Goal: Task Accomplishment & Management: Manage account settings

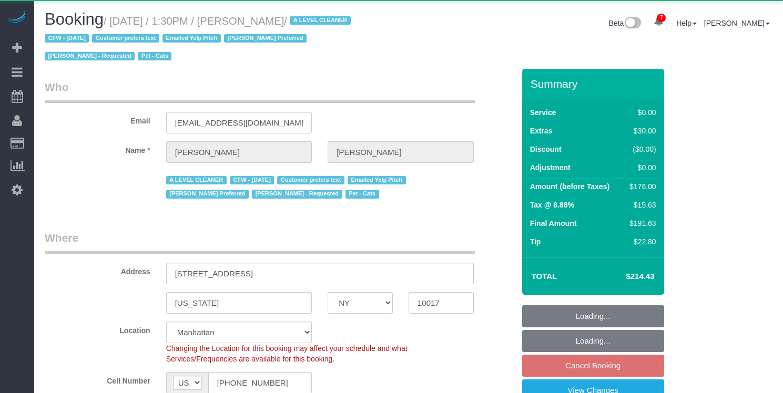
select select "NY"
select select "1"
select select "2"
select select "number:89"
select select "number:90"
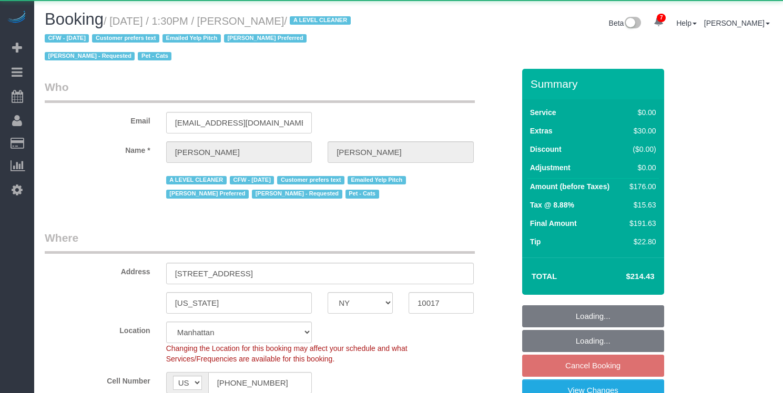
select select "number:14"
select select "number:6"
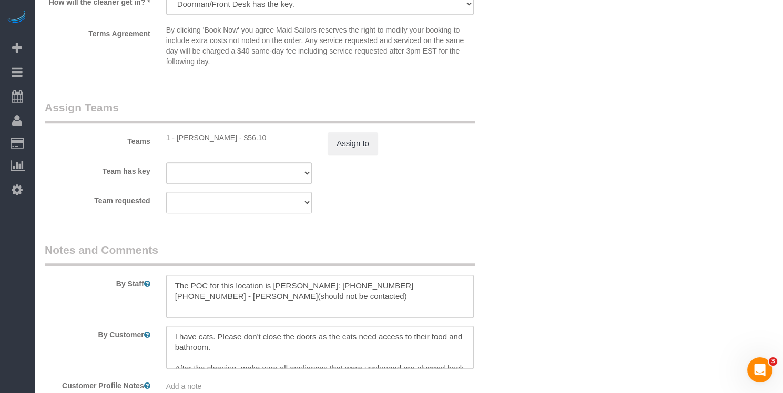
scroll to position [1479, 0]
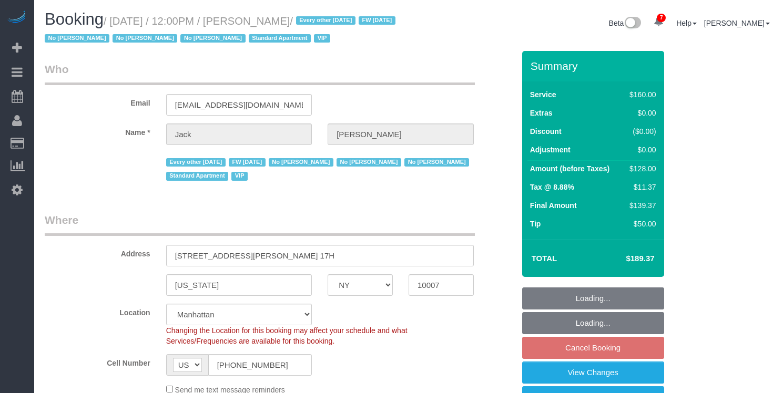
select select "NY"
select select "string:stripe-pm_1R9Bsk4VGloSiKo7ufTdcySD"
select select "spot1"
select select "number:56"
select select "number:78"
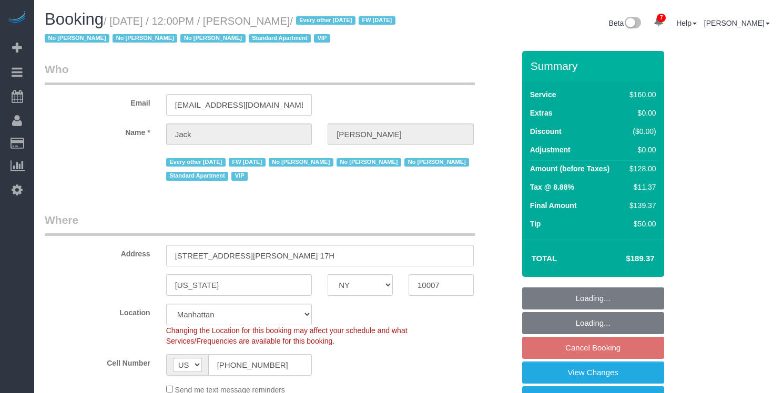
select select "number:15"
select select "number:6"
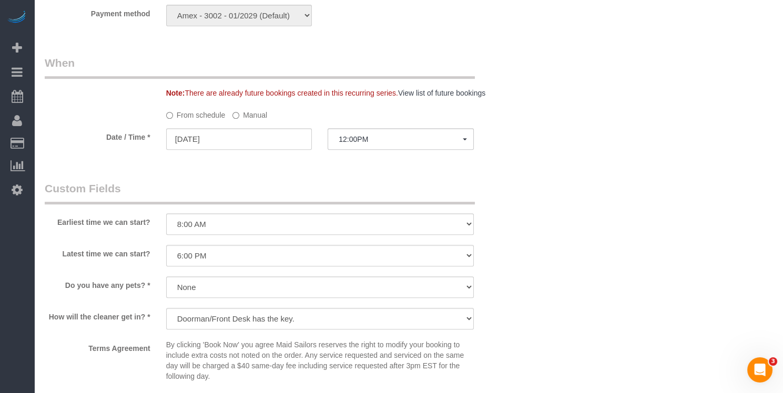
scroll to position [839, 0]
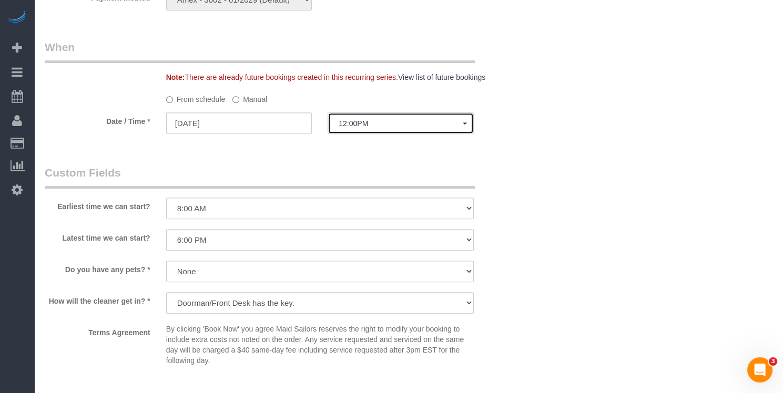
click at [369, 128] on span "12:00PM" at bounding box center [401, 123] width 124 height 8
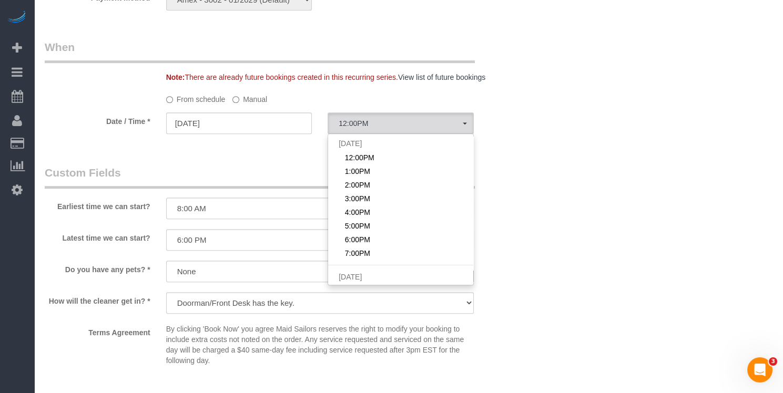
click at [255, 105] on label "Manual" at bounding box center [249, 97] width 35 height 14
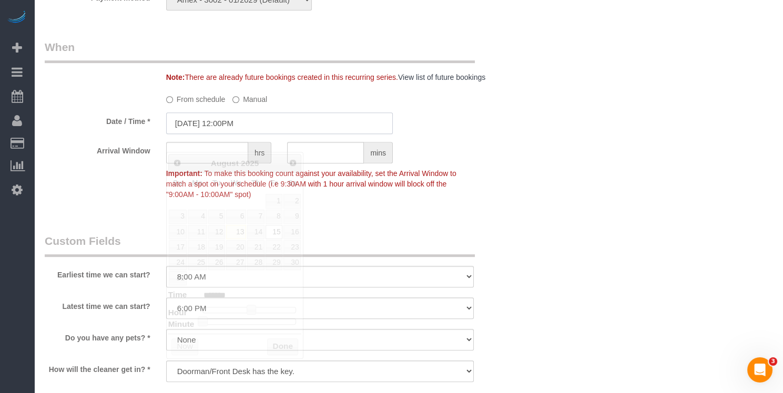
click at [241, 134] on input "[DATE] 12:00PM" at bounding box center [279, 124] width 227 height 22
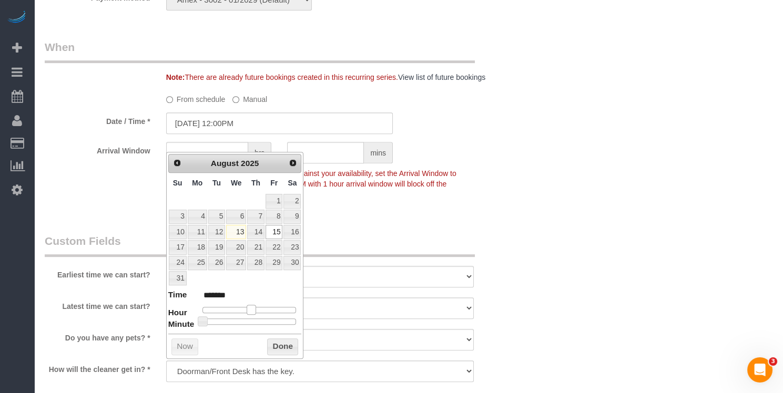
type input "[DATE] 11:00AM"
type input "*******"
click at [250, 309] on span at bounding box center [246, 309] width 9 height 9
type input "[DATE] 11:30AM"
type input "*******"
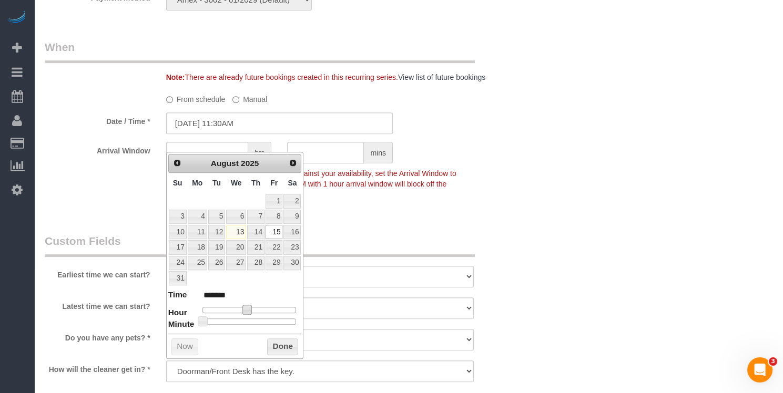
click at [250, 319] on div at bounding box center [249, 322] width 94 height 6
drag, startPoint x: 271, startPoint y: 341, endPoint x: 266, endPoint y: 309, distance: 32.9
click at [271, 342] on button "Done" at bounding box center [282, 347] width 31 height 17
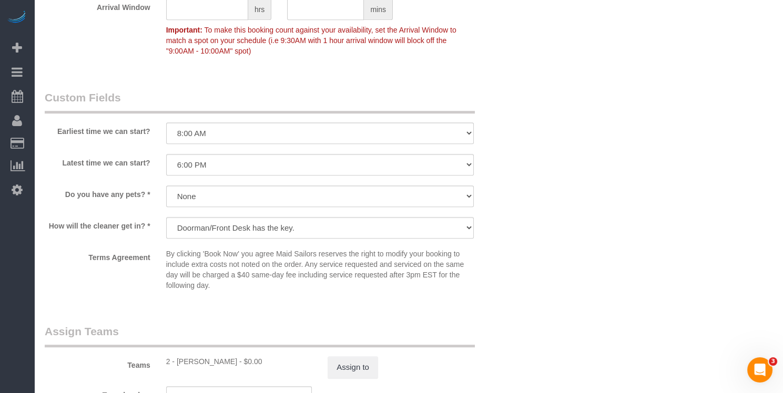
scroll to position [1214, 0]
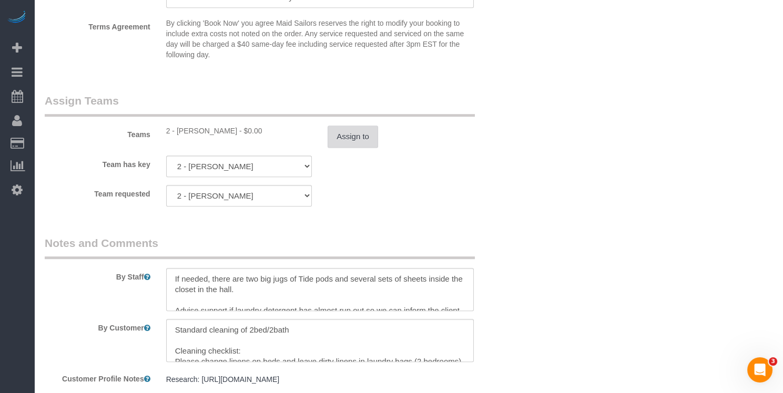
click at [346, 148] on button "Assign to" at bounding box center [353, 137] width 50 height 22
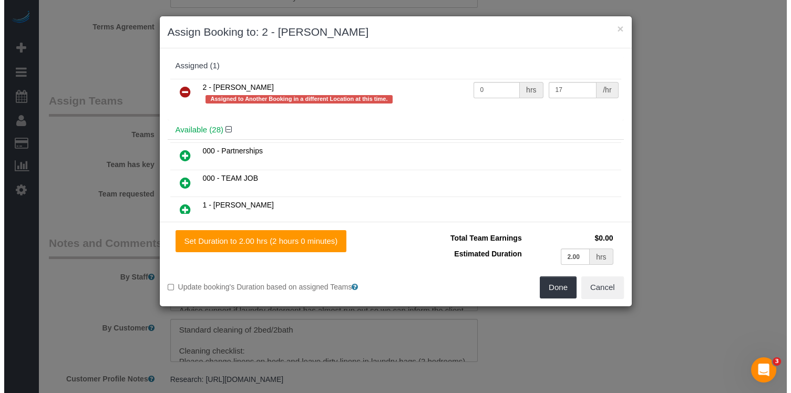
scroll to position [1196, 0]
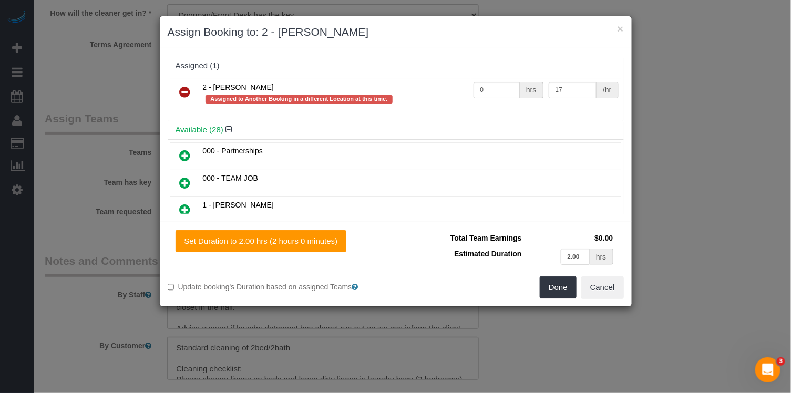
click at [176, 89] on link at bounding box center [185, 92] width 25 height 21
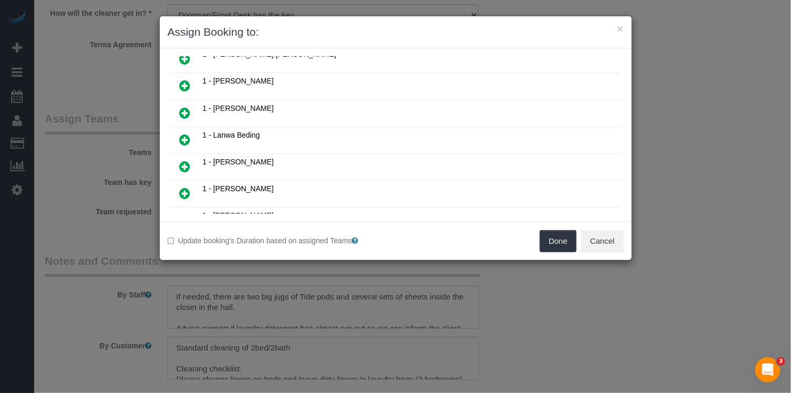
drag, startPoint x: 188, startPoint y: 73, endPoint x: 431, endPoint y: 131, distance: 249.7
click at [189, 79] on icon at bounding box center [185, 85] width 11 height 13
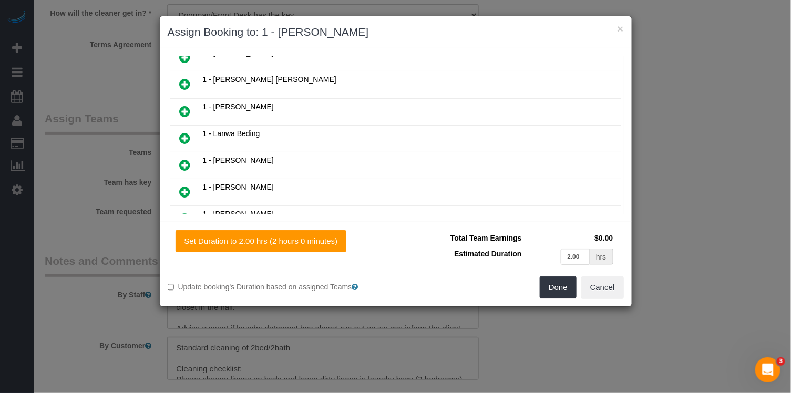
scroll to position [334, 0]
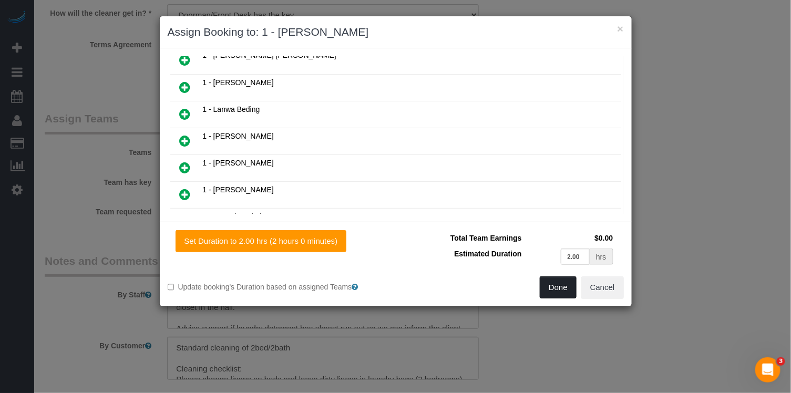
click at [555, 286] on button "Done" at bounding box center [558, 288] width 37 height 22
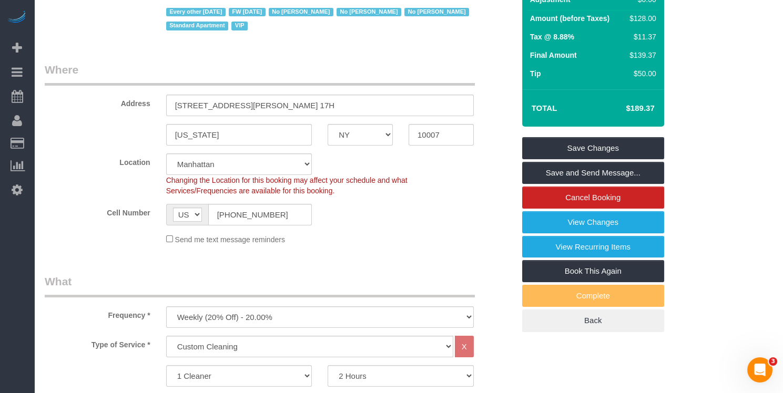
scroll to position [0, 0]
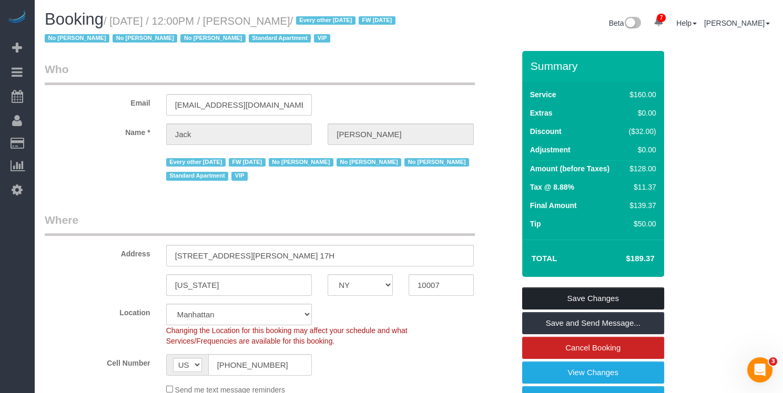
click at [634, 310] on link "Save Changes" at bounding box center [593, 299] width 142 height 22
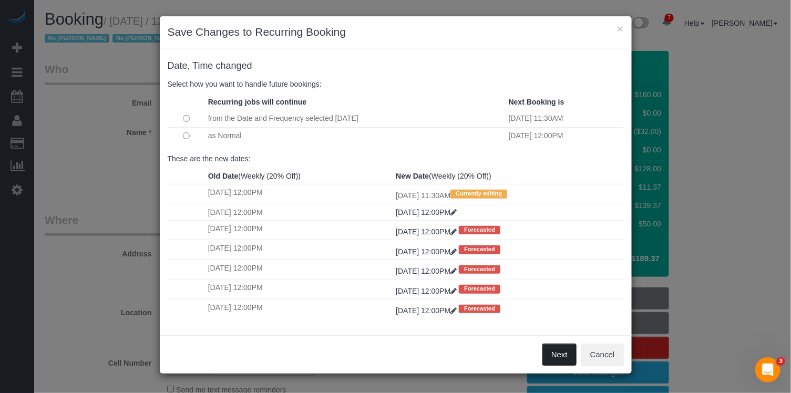
click at [573, 351] on button "Next" at bounding box center [560, 355] width 34 height 22
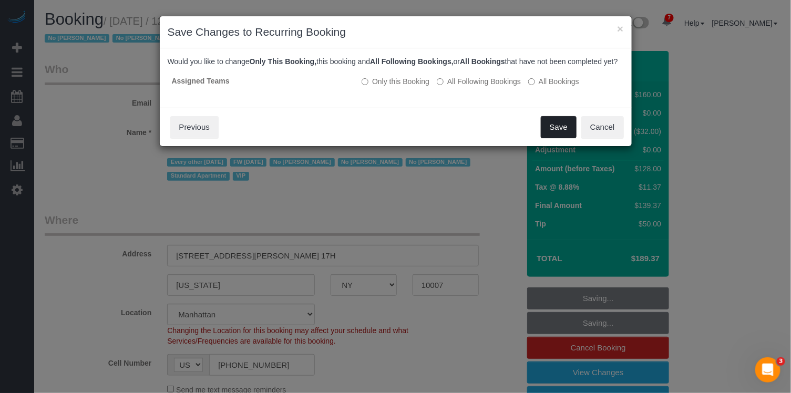
click at [567, 133] on button "Save" at bounding box center [559, 127] width 36 height 22
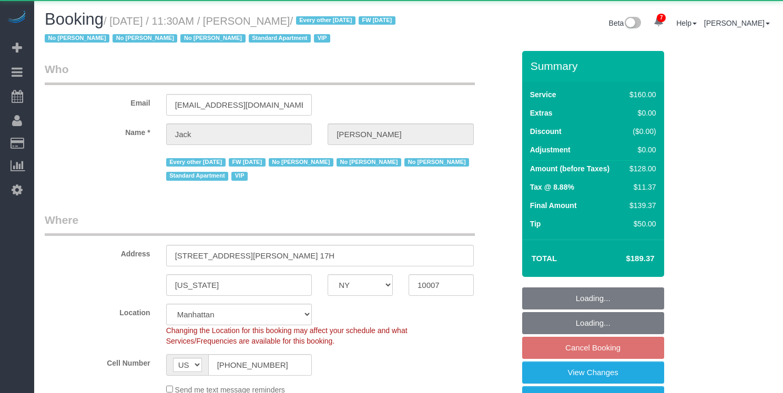
select select "NY"
select select "number:56"
select select "number:78"
select select "number:15"
select select "number:6"
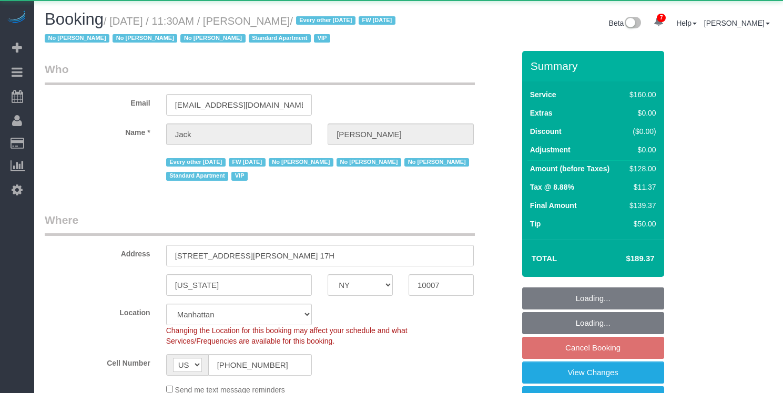
select select "object:1003"
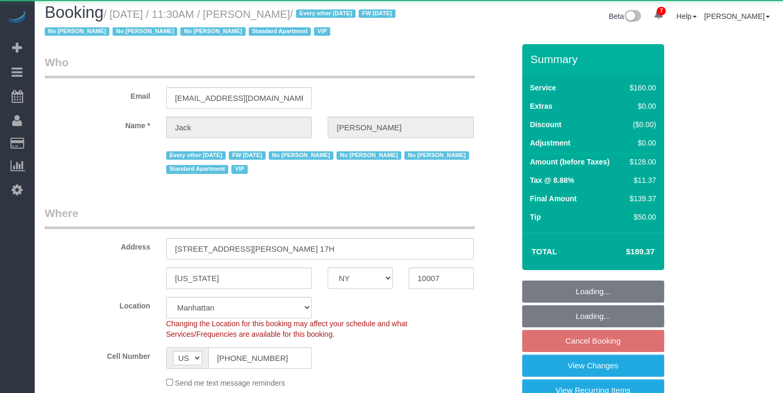
select select "string:stripe-pm_1R9Bsk4VGloSiKo7ufTdcySD"
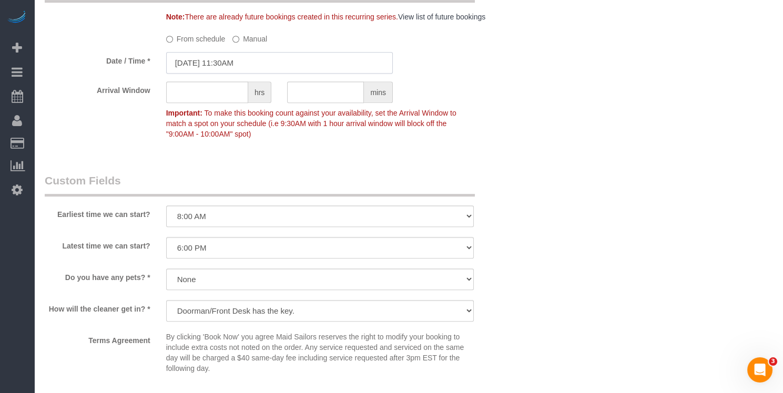
click at [233, 74] on input "[DATE] 11:30AM" at bounding box center [279, 63] width 227 height 22
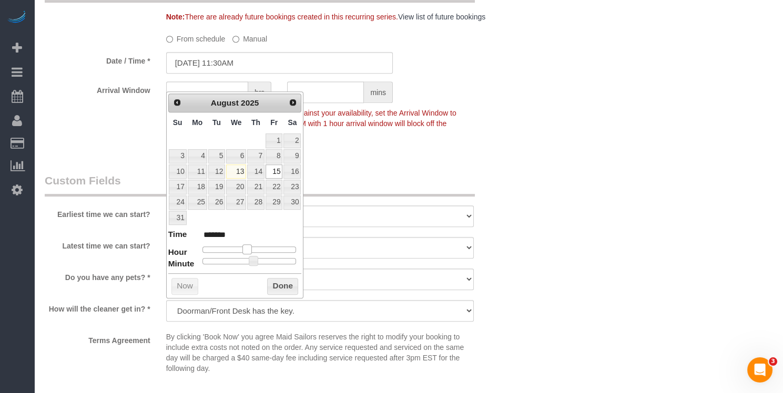
type input "08/15/2025 10:30AM"
type input "*******"
click at [249, 247] on div at bounding box center [249, 250] width 94 height 6
click at [274, 283] on button "Done" at bounding box center [282, 286] width 31 height 17
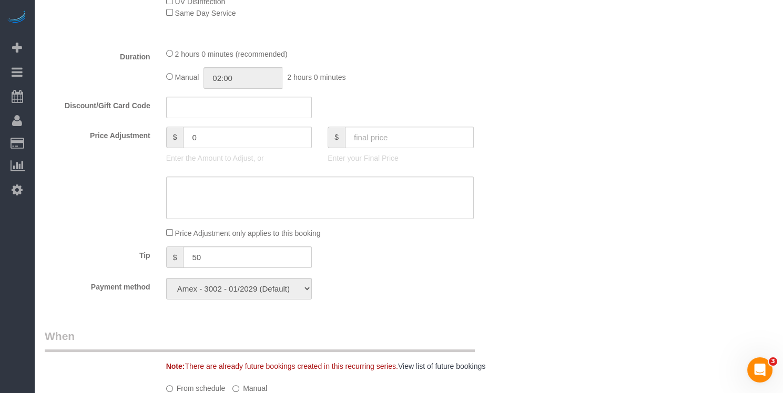
scroll to position [167, 0]
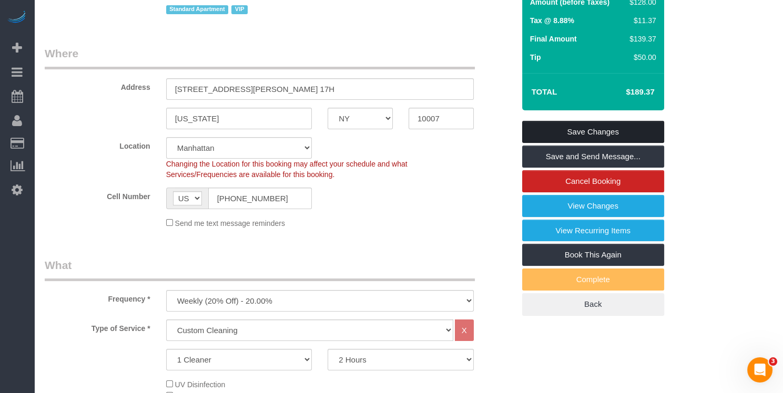
click at [583, 141] on link "Save Changes" at bounding box center [593, 132] width 142 height 22
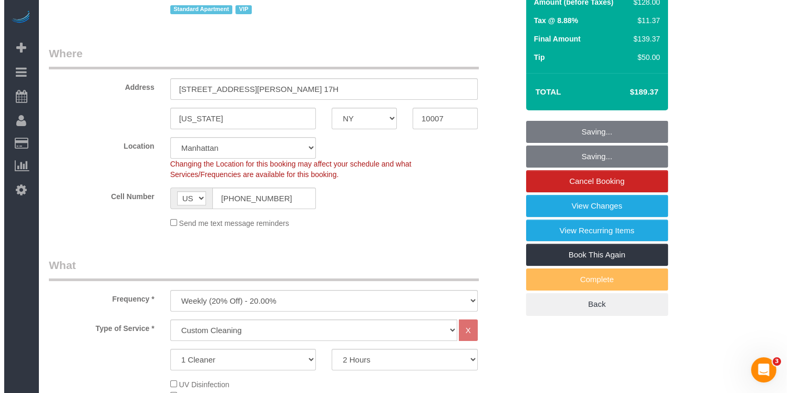
scroll to position [149, 0]
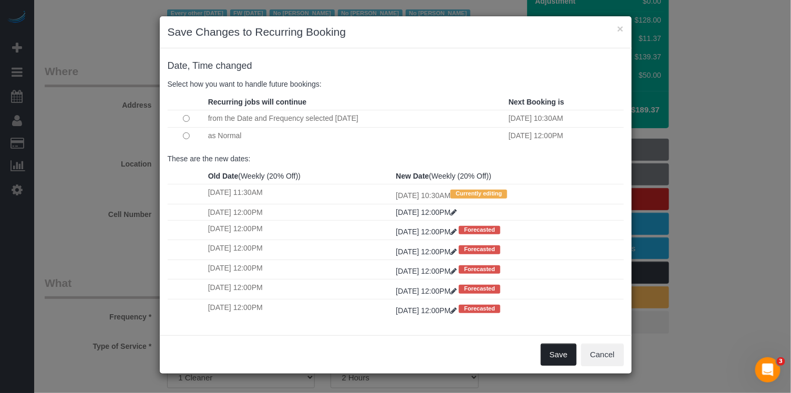
click at [558, 358] on button "Save" at bounding box center [559, 355] width 36 height 22
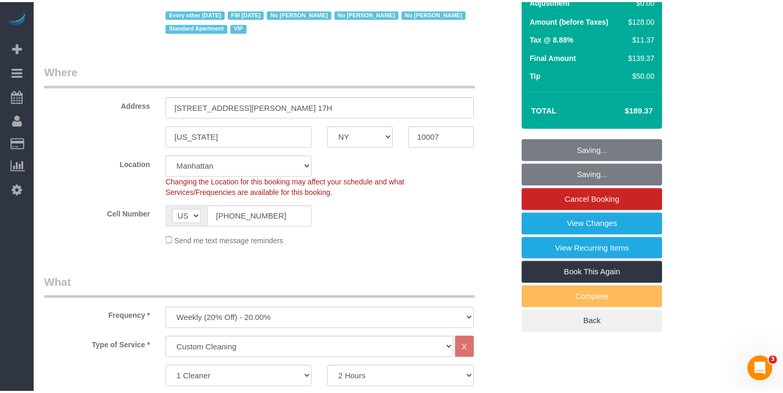
scroll to position [167, 0]
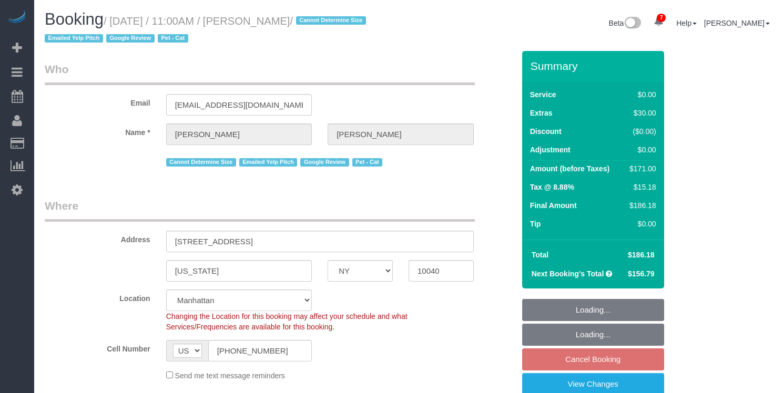
select select "NY"
select select "1"
select select "string:stripe-pm_1QuRgR4VGloSiKo7ytunWo7w"
select select "spot1"
select select "number:59"
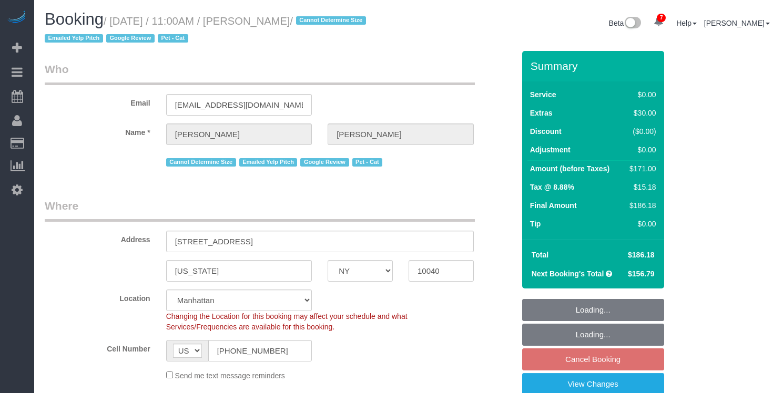
select select "number:73"
select select "number:14"
select select "number:5"
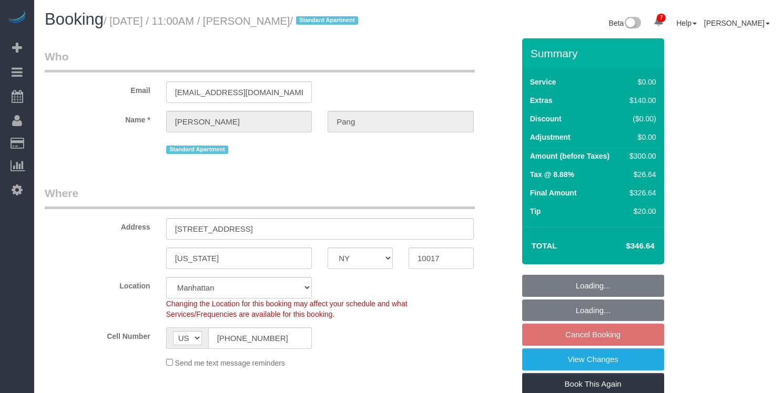
select select "NY"
select select "1"
select select "string:stripe-pm_1RvKcy4VGloSiKo75ga4ZeJF"
select select "spot1"
select select "number:56"
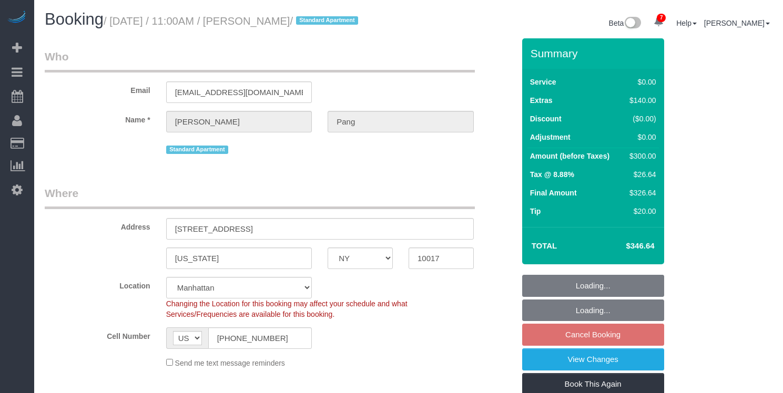
select select "number:79"
select select "number:15"
select select "number:6"
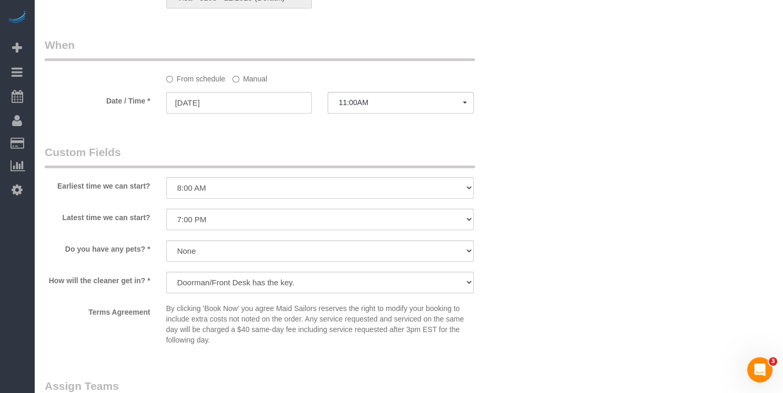
scroll to position [1012, 0]
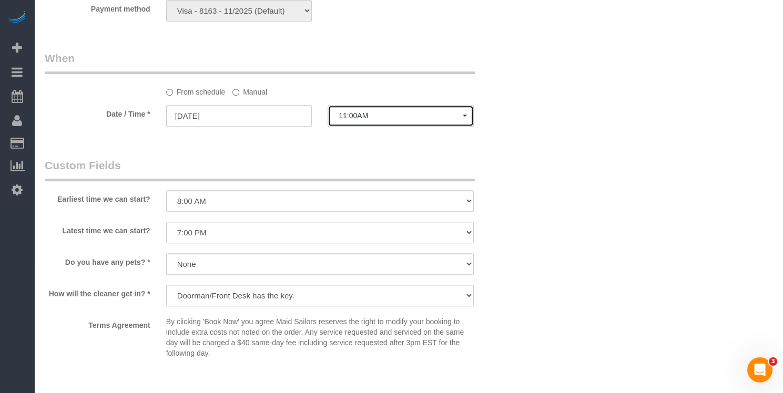
click at [361, 119] on button "11:00AM" at bounding box center [401, 116] width 146 height 22
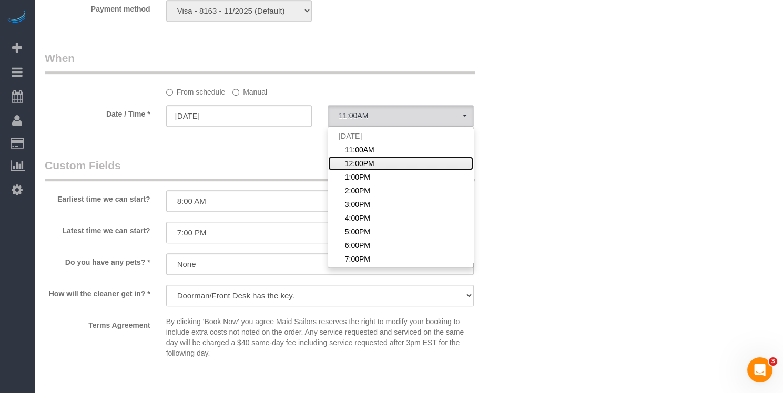
click at [358, 161] on span "12:00PM" at bounding box center [359, 163] width 29 height 11
select select "spot2"
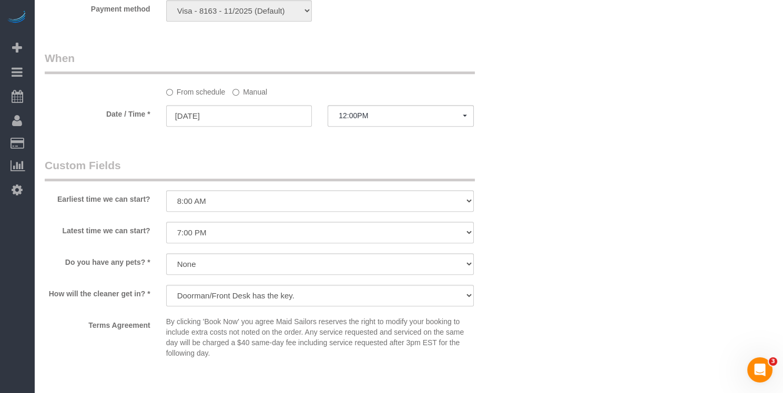
click at [253, 88] on label "Manual" at bounding box center [249, 90] width 35 height 14
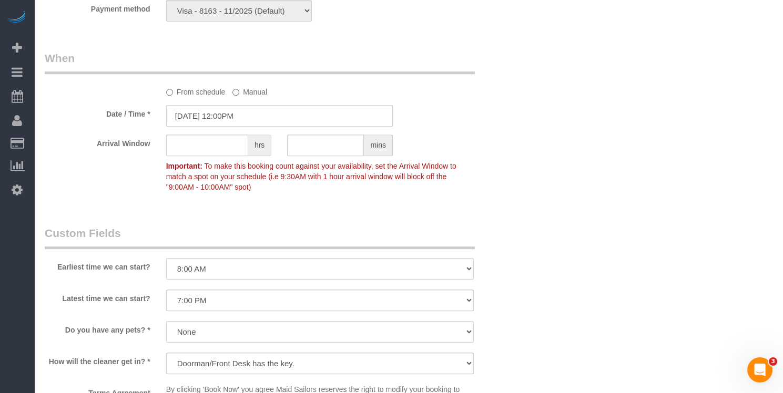
click at [237, 123] on input "[DATE] 12:00PM" at bounding box center [279, 116] width 227 height 22
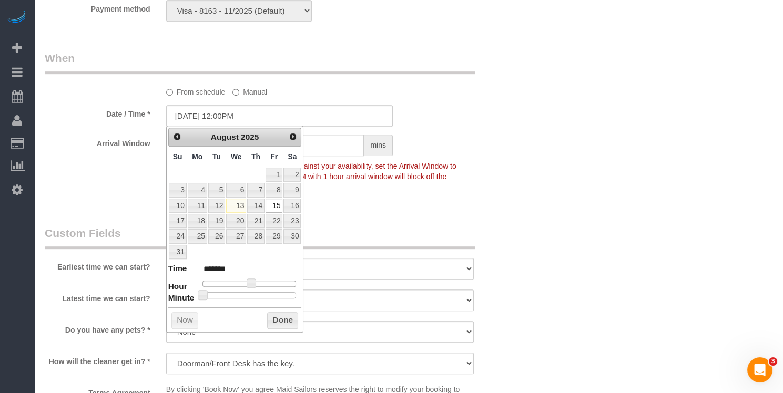
type input "08/15/2025 12:30PM"
type input "*******"
click at [250, 292] on div at bounding box center [249, 295] width 94 height 6
drag, startPoint x: 290, startPoint y: 326, endPoint x: 287, endPoint y: 317, distance: 9.3
click at [289, 325] on div "Prev Next August 2025 Su Mo Tu We Th Fr Sa 1 2 3 4 5 6 7 8 9 10 11 12 13 14 15 …" at bounding box center [235, 229] width 138 height 207
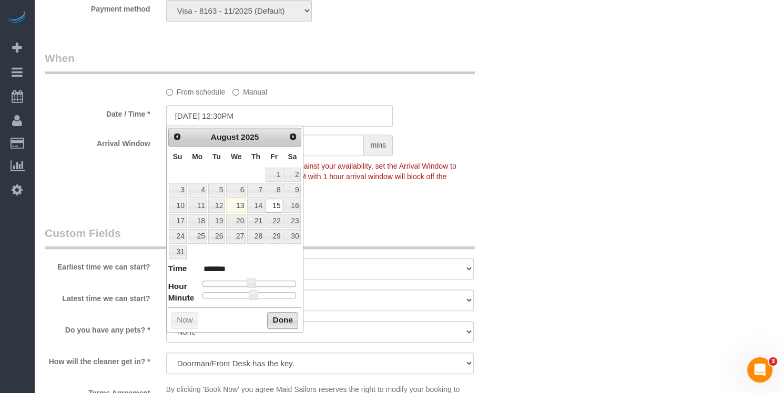
drag, startPoint x: 287, startPoint y: 317, endPoint x: 413, endPoint y: 268, distance: 134.9
click at [289, 317] on button "Done" at bounding box center [282, 320] width 31 height 17
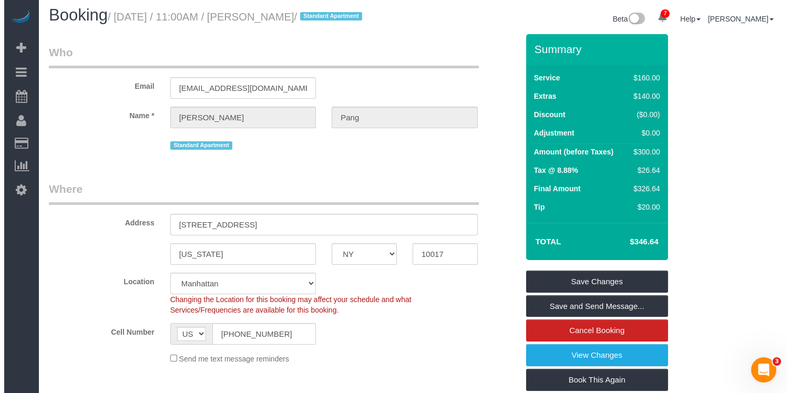
scroll to position [0, 0]
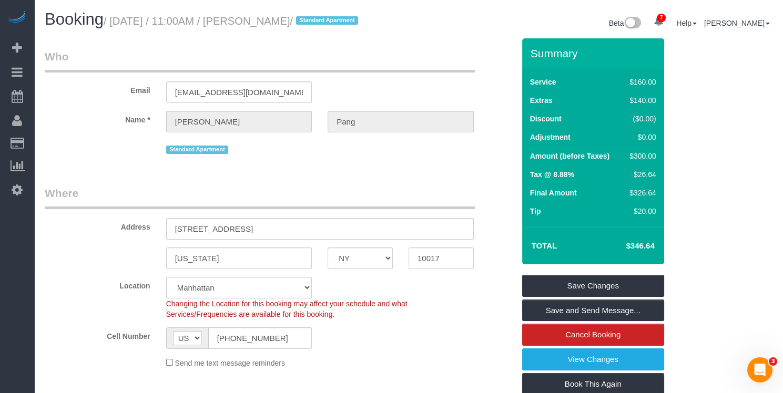
drag, startPoint x: 312, startPoint y: 20, endPoint x: 257, endPoint y: 22, distance: 55.8
click at [255, 24] on small "/ August 15, 2025 / 11:00AM / Ryan Pang / Standard Apartment" at bounding box center [233, 21] width 258 height 12
copy small "Ryan Pang"
click at [556, 282] on link "Save Changes" at bounding box center [593, 286] width 142 height 22
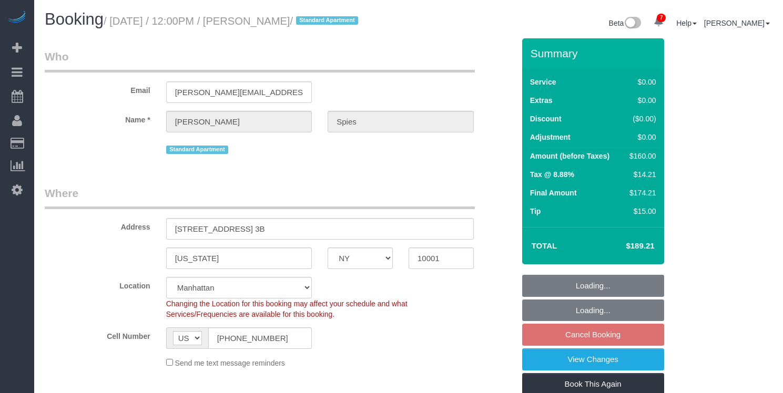
select select "NY"
select select "1"
select select "spot1"
select select "number:57"
select select "number:73"
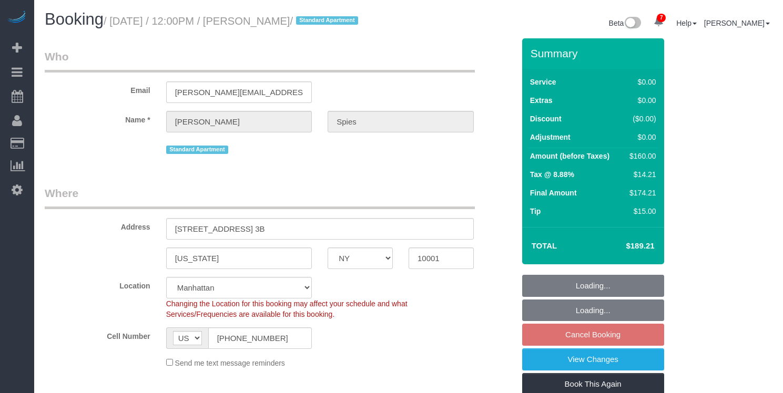
select select "number:15"
select select "number:5"
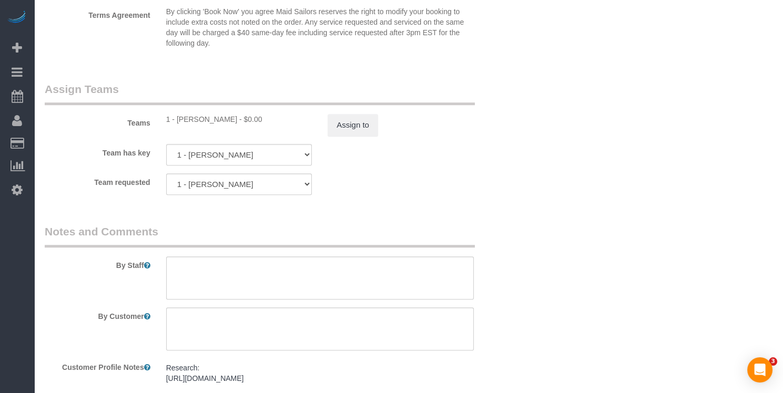
scroll to position [994, 0]
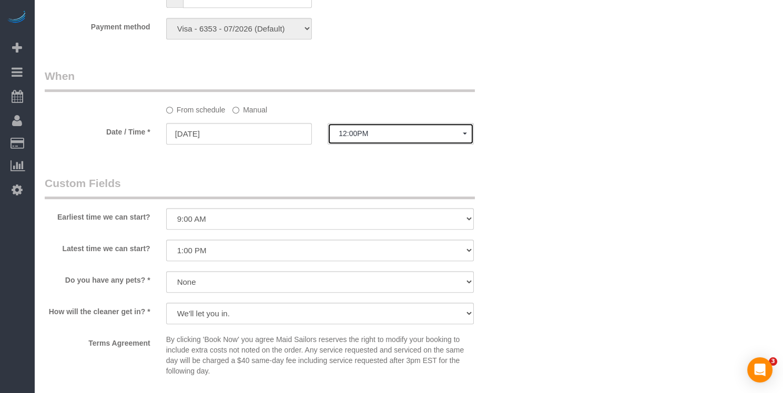
click at [382, 145] on button "12:00PM" at bounding box center [401, 134] width 146 height 22
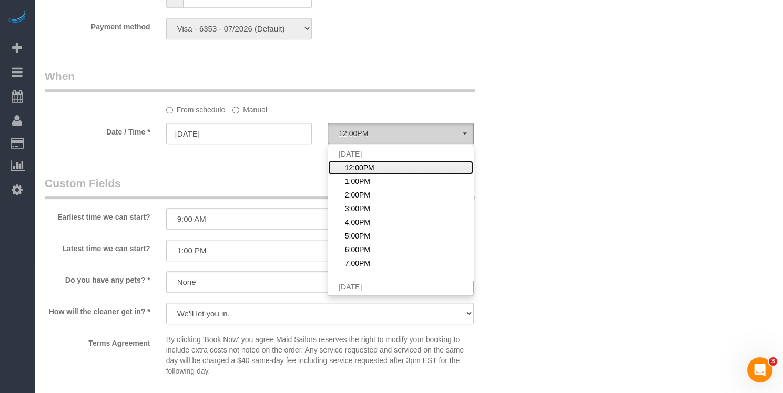
scroll to position [0, 0]
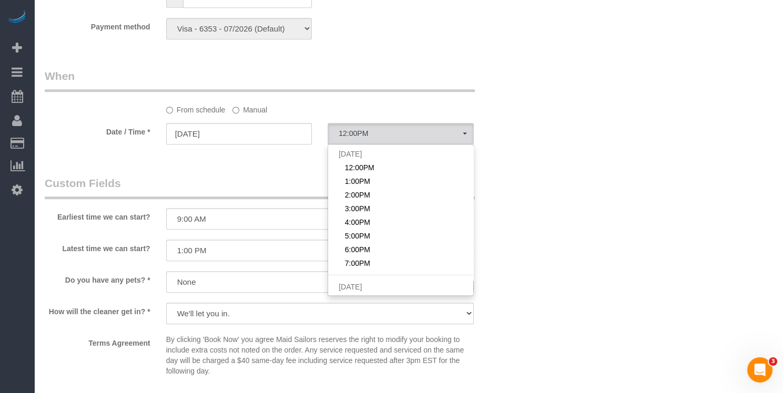
click at [252, 115] on label "Manual" at bounding box center [249, 108] width 35 height 14
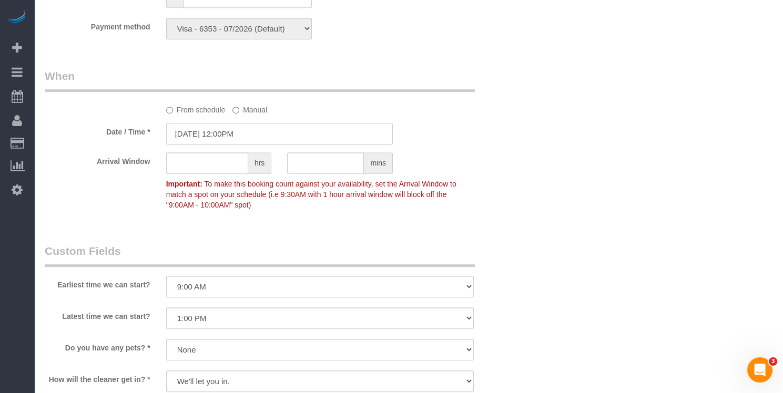
click at [228, 145] on input "[DATE] 12:00PM" at bounding box center [279, 134] width 227 height 22
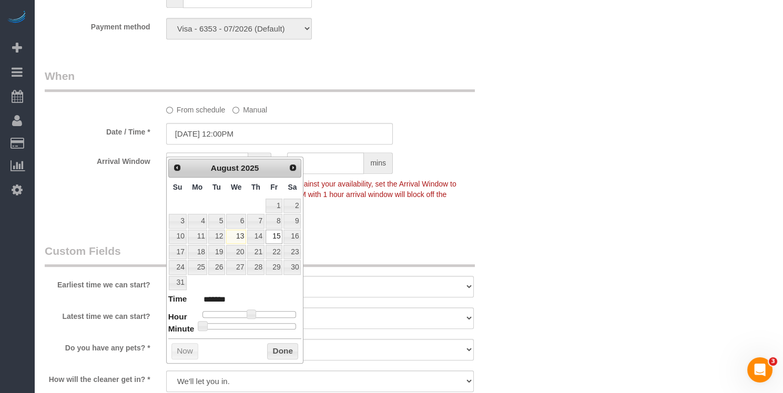
type input "[DATE] 9:00AM"
type input "******"
click at [237, 313] on span at bounding box center [239, 314] width 9 height 9
click at [277, 343] on button "Done" at bounding box center [282, 351] width 31 height 17
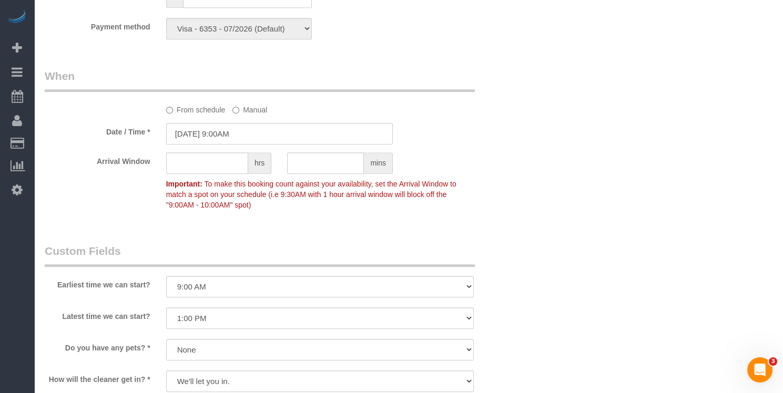
drag, startPoint x: 277, startPoint y: 343, endPoint x: 287, endPoint y: 325, distance: 20.7
click at [277, 331] on div at bounding box center [320, 330] width 308 height 2
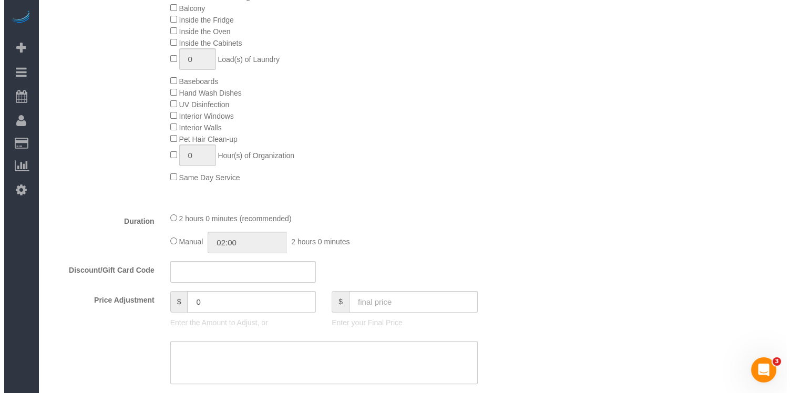
scroll to position [60, 0]
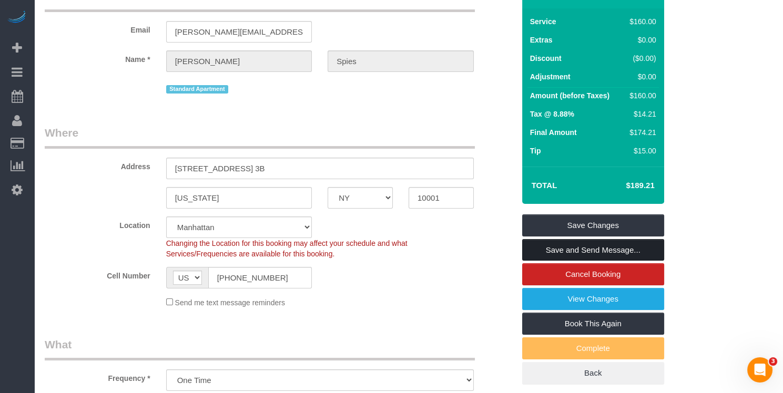
click at [598, 255] on link "Save and Send Message..." at bounding box center [593, 250] width 142 height 22
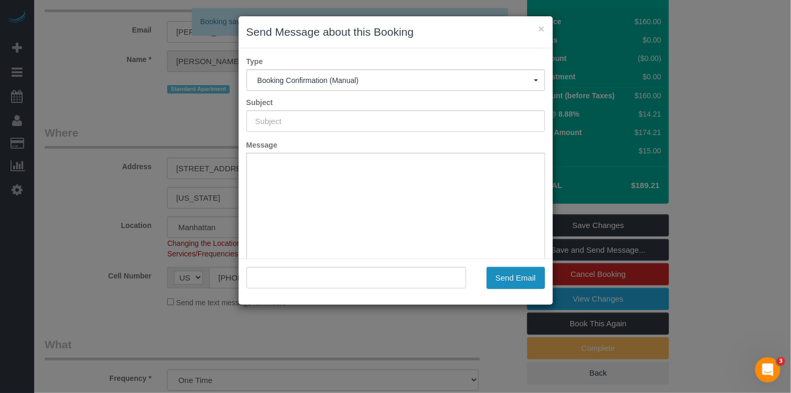
type input "Cleaning Confirmed for [DATE] 9:00am"
type input ""[PERSON_NAME]" <[PERSON_NAME][EMAIL_ADDRESS][DOMAIN_NAME]>"
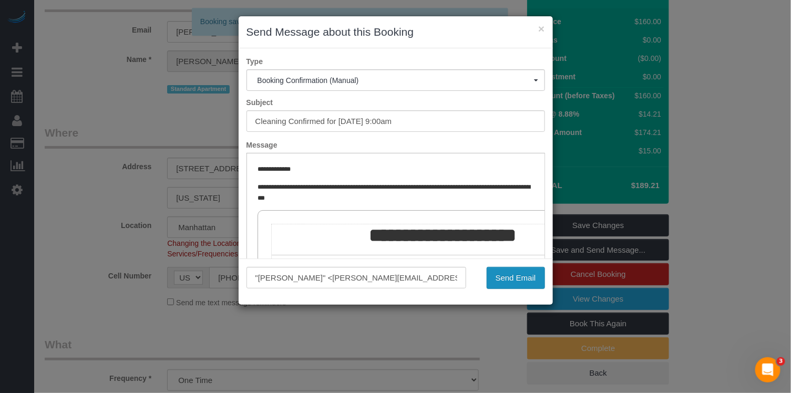
click at [503, 282] on button "Send Email" at bounding box center [516, 278] width 58 height 22
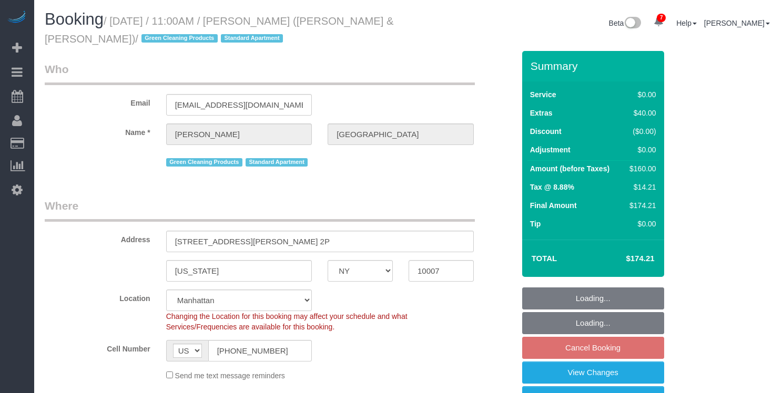
select select "NY"
select select "1"
select select "spot1"
select select "number:89"
select select "number:90"
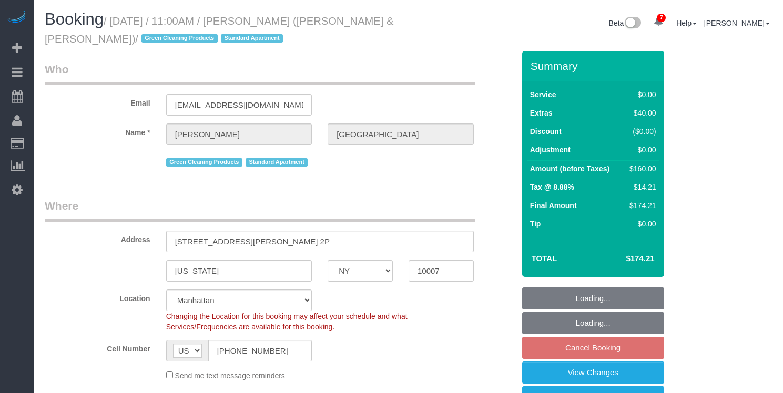
select select "number:15"
select select "number:6"
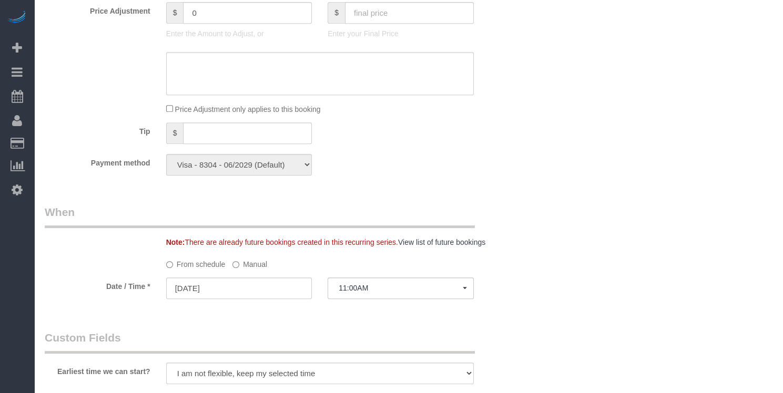
scroll to position [999, 0]
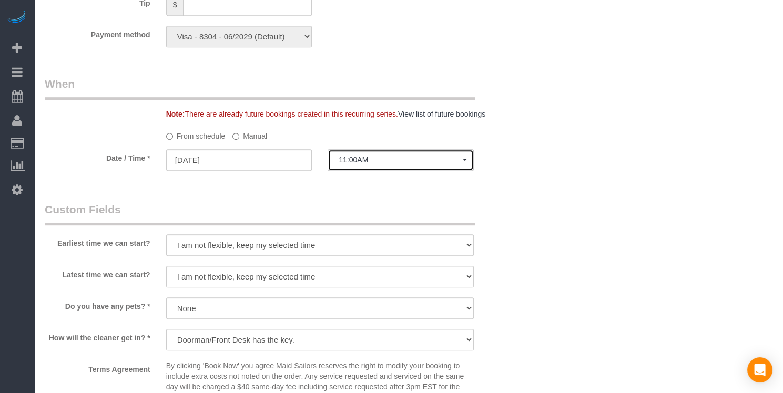
click at [371, 157] on span "11:00AM" at bounding box center [401, 160] width 124 height 8
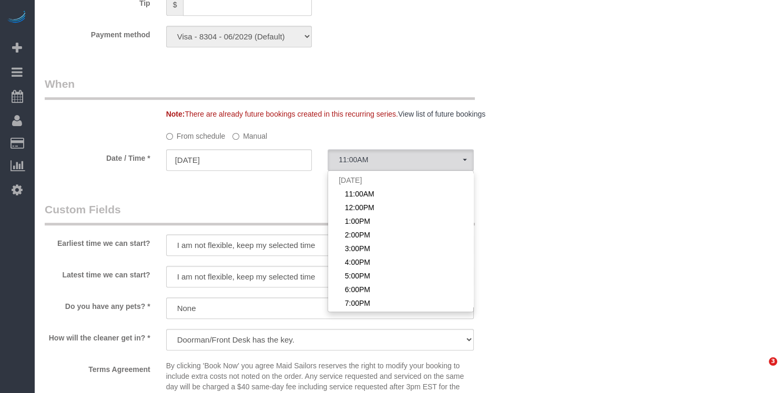
click at [242, 131] on label "Manual" at bounding box center [249, 134] width 35 height 14
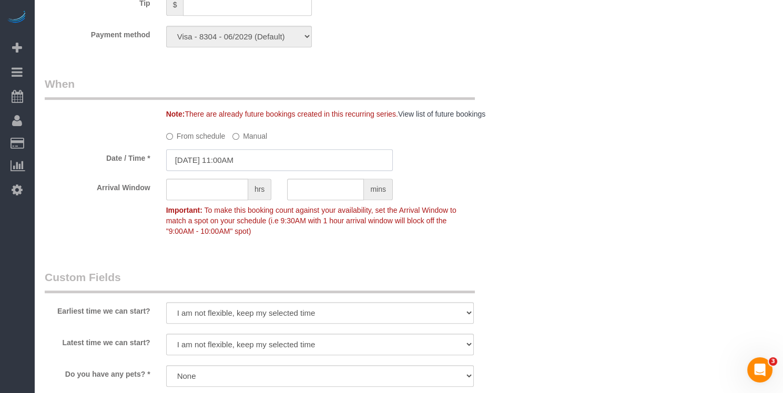
click at [232, 159] on input "08/15/2025 11:00AM" at bounding box center [279, 160] width 227 height 22
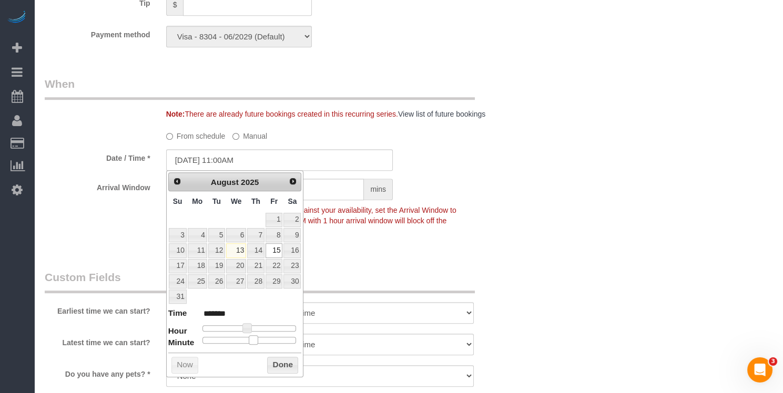
type input "08/15/2025 11:30AM"
type input "*******"
click at [253, 338] on div at bounding box center [249, 340] width 94 height 6
click at [283, 370] on div "Prev Next August 2025 Su Mo Tu We Th Fr Sa 1 2 3 4 5 6 7 8 9 10 11 12 13 14 15 …" at bounding box center [235, 273] width 138 height 207
click at [294, 365] on button "Done" at bounding box center [282, 365] width 31 height 17
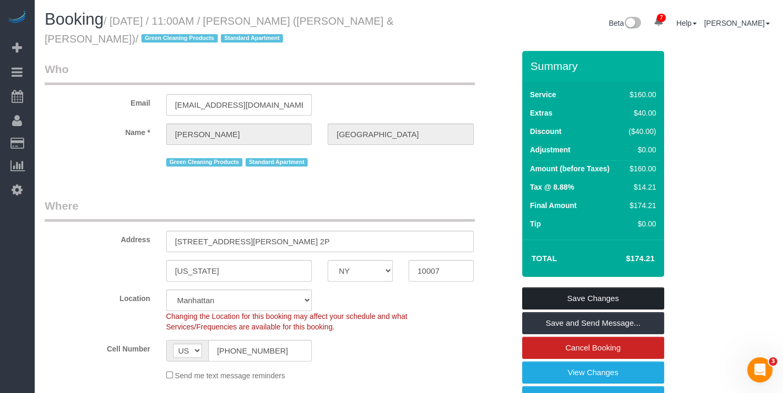
click at [606, 292] on link "Save Changes" at bounding box center [593, 299] width 142 height 22
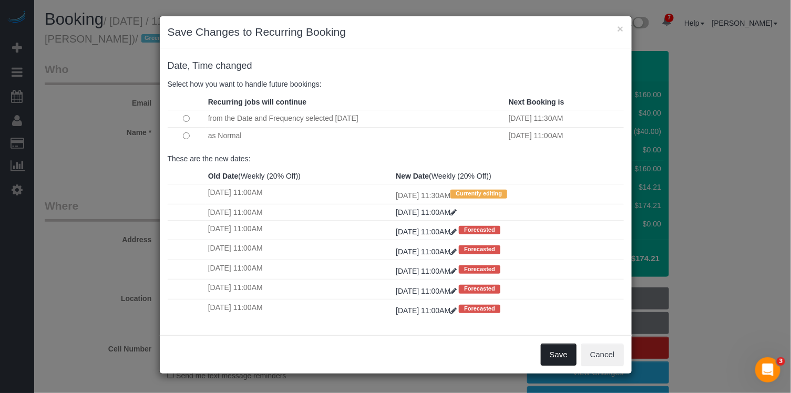
click at [556, 355] on button "Save" at bounding box center [559, 355] width 36 height 22
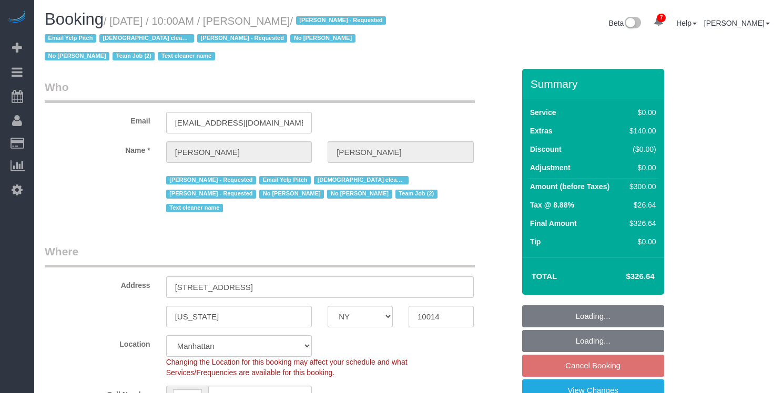
select select "NY"
select select "1"
select select "string:stripe-pm_1Rt7zH4VGloSiKo7xEjBDEXb"
select select "spot1"
select select "number:57"
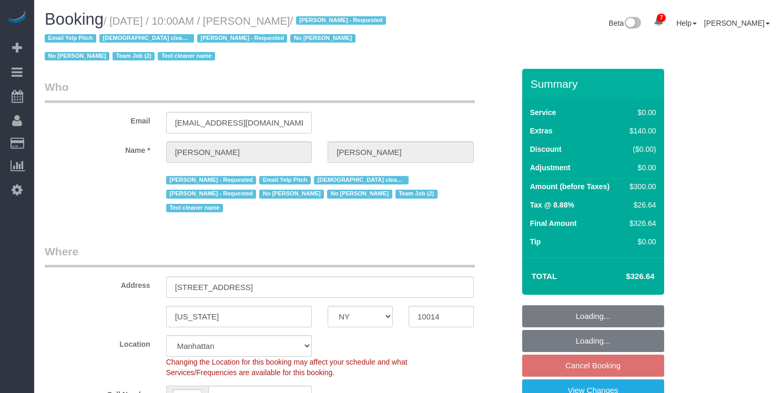
select select "number:72"
select select "number:15"
select select "number:5"
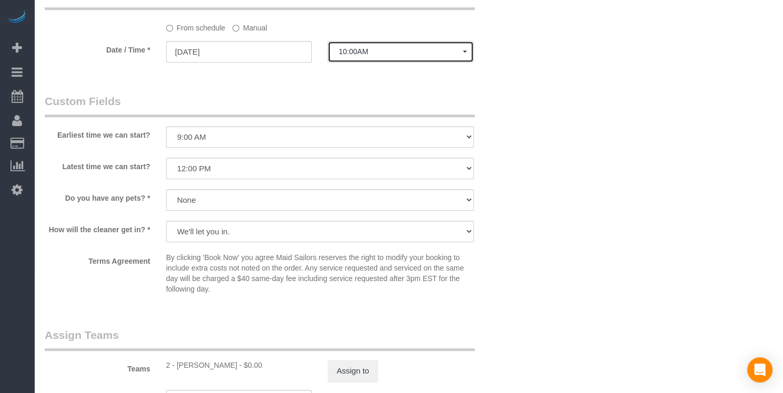
click at [368, 47] on span "10:00AM" at bounding box center [401, 51] width 124 height 8
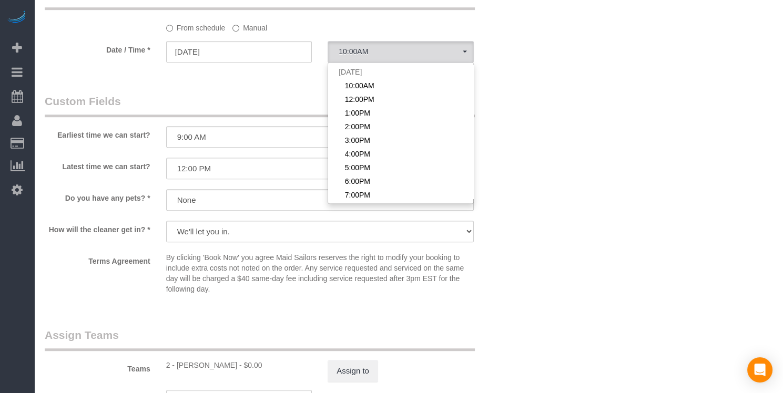
click at [261, 19] on label "Manual" at bounding box center [249, 26] width 35 height 14
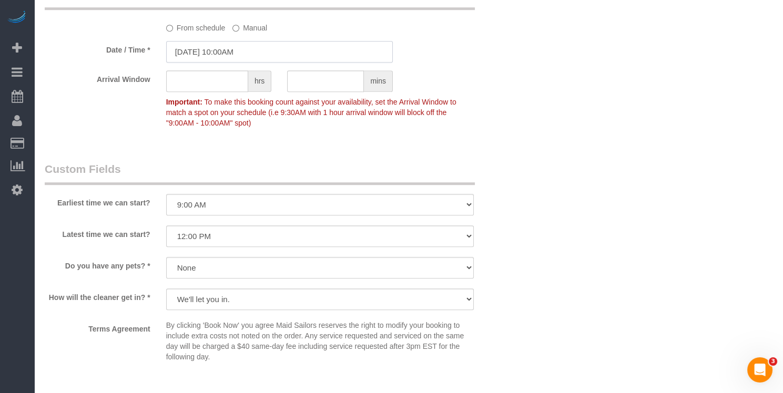
click at [239, 41] on input "[DATE] 10:00AM" at bounding box center [279, 52] width 227 height 22
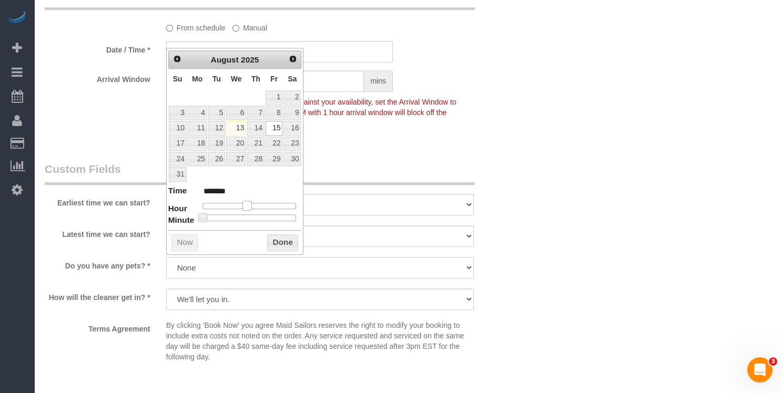
type input "[DATE] 11:00AM"
type input "*******"
type input "[DATE] 12:00PM"
type input "*******"
click at [252, 201] on span at bounding box center [251, 205] width 9 height 9
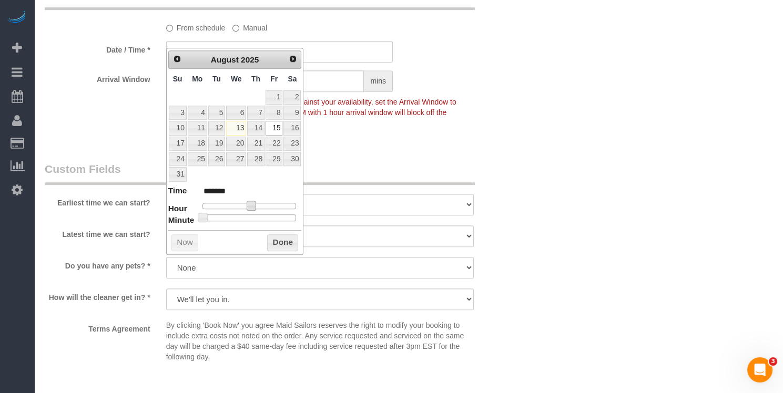
type input "[DATE] 11:00AM"
type input "*******"
click at [249, 201] on span at bounding box center [246, 205] width 9 height 9
click at [252, 210] on dl "Time ******* Hour Minute Second Millisecond Microsecond Time Zone ***** ***** *…" at bounding box center [235, 203] width 134 height 36
click at [257, 215] on div at bounding box center [249, 218] width 94 height 6
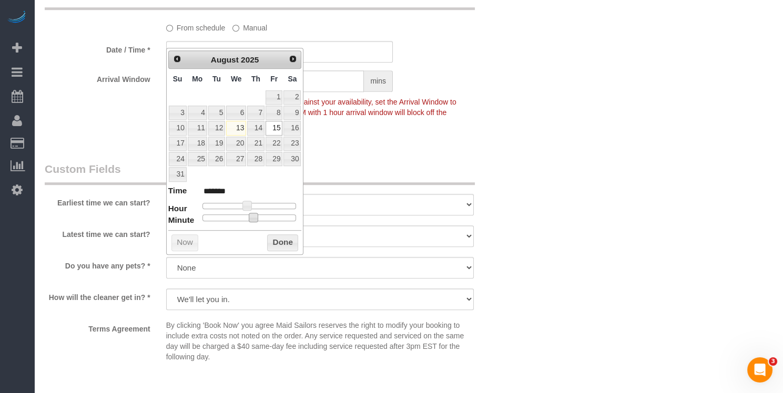
type input "[DATE] 11:30AM"
type input "*******"
click at [274, 236] on button "Done" at bounding box center [282, 243] width 31 height 17
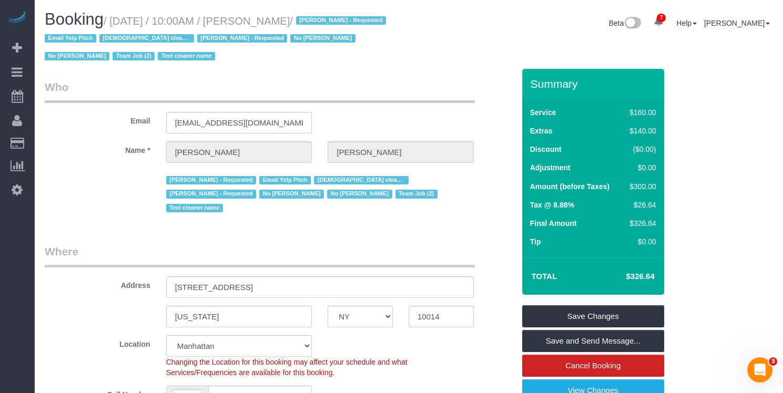
drag, startPoint x: 322, startPoint y: 25, endPoint x: 257, endPoint y: 18, distance: 65.6
click at [257, 18] on small "/ August 15, 2025 / 10:00AM / Louise Thompson / Angela Criollo - Requested Emai…" at bounding box center [217, 38] width 344 height 47
copy small "Louise Thompson"
click at [571, 313] on link "Save Changes" at bounding box center [593, 317] width 142 height 22
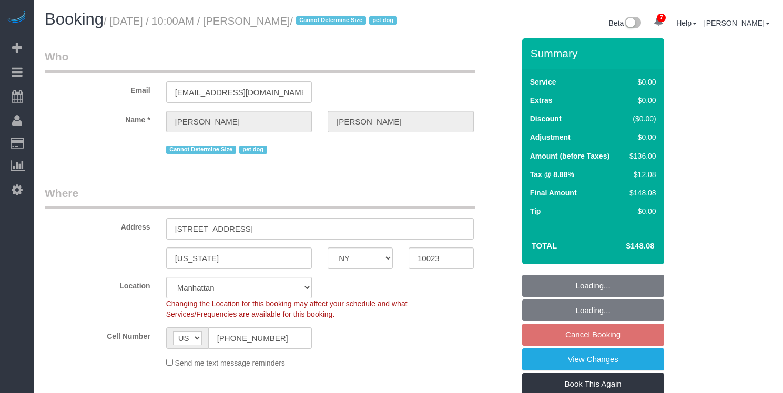
select select "NY"
select select "1"
select select "string:stripe-pm_1RMZCL4VGloSiKo7DWvxFkK9"
select select "spot1"
select select "number:57"
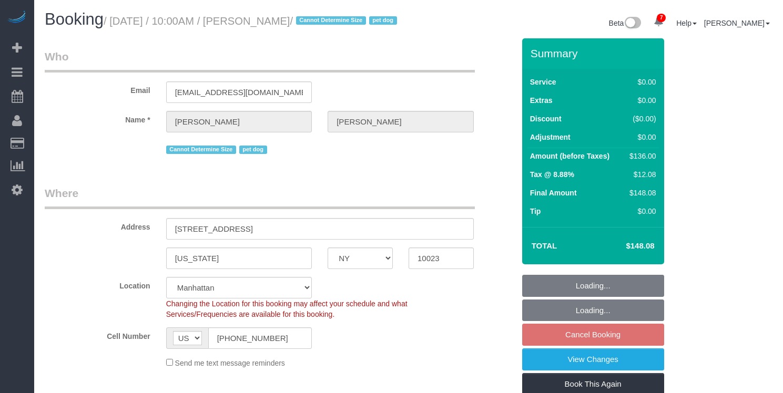
select select "number:75"
select select "number:15"
select select "number:6"
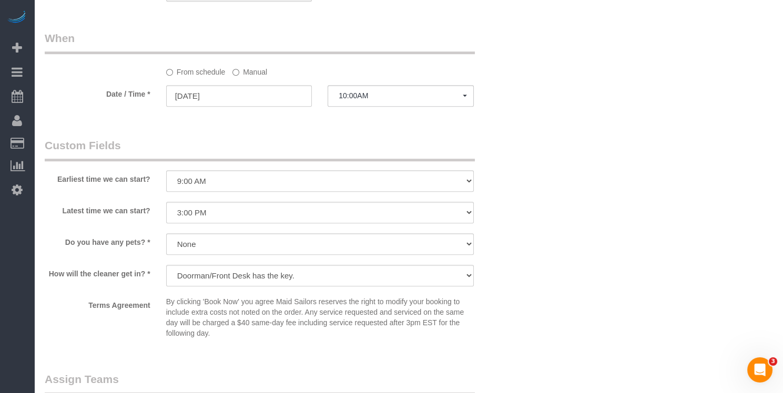
scroll to position [928, 0]
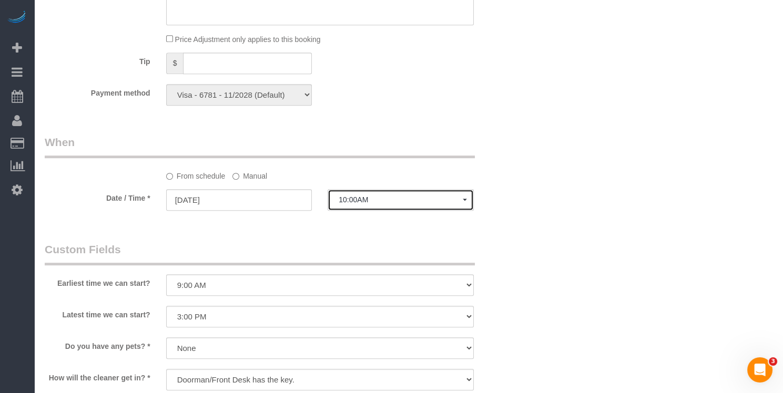
click at [361, 204] on span "10:00AM" at bounding box center [401, 200] width 124 height 8
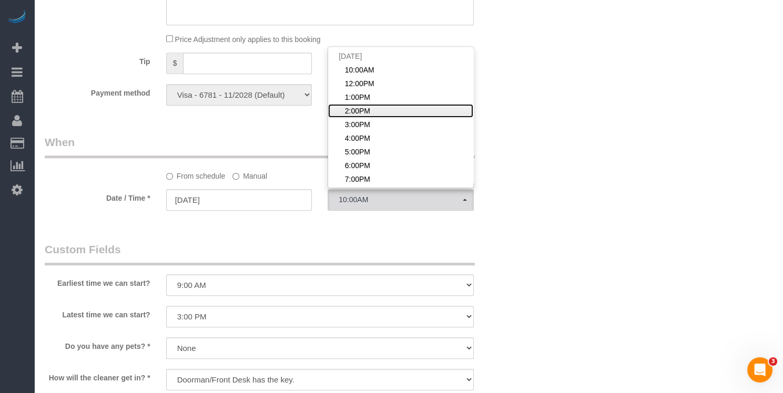
click at [355, 116] on span "2:00PM" at bounding box center [357, 111] width 25 height 11
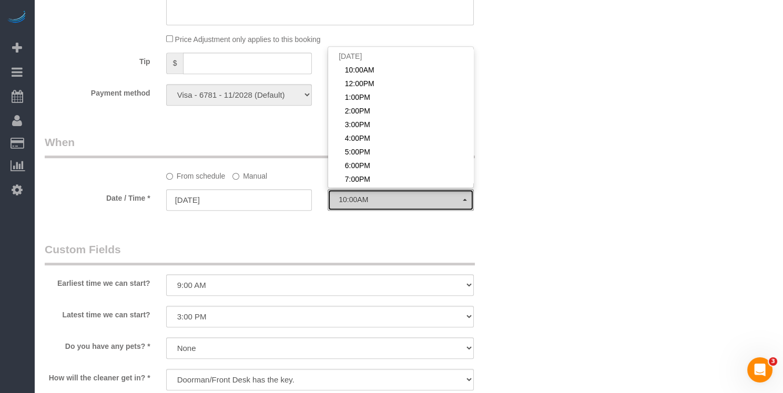
select select "spot4"
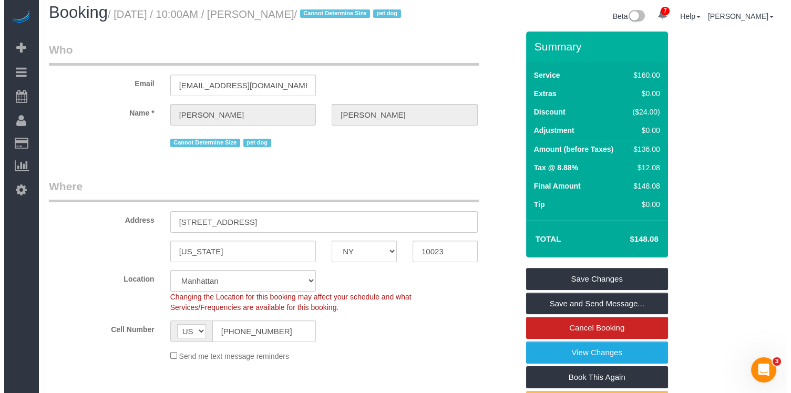
scroll to position [0, 0]
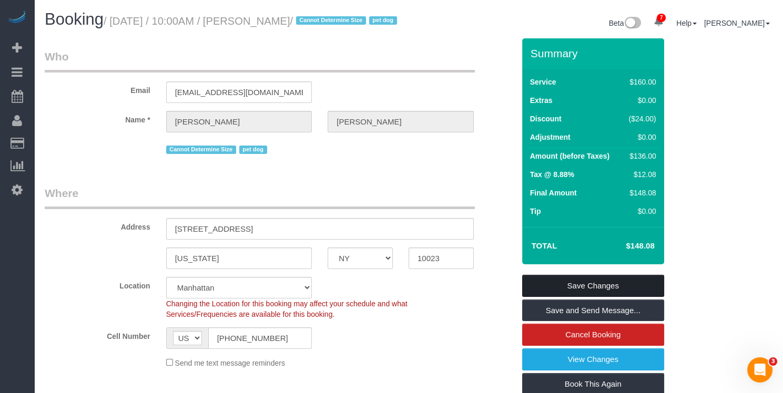
click at [549, 297] on link "Save Changes" at bounding box center [593, 286] width 142 height 22
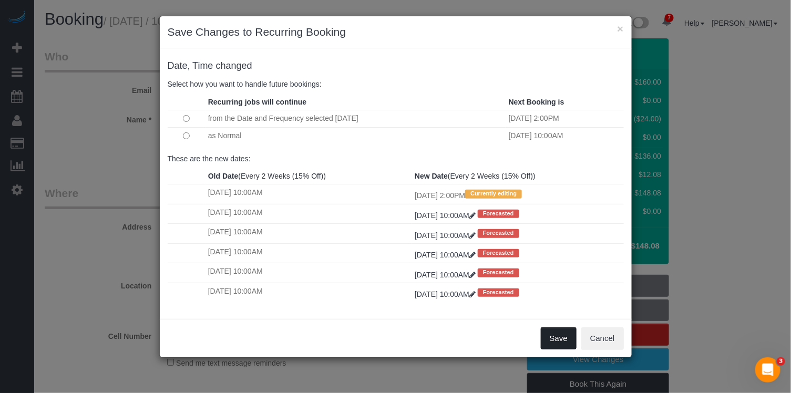
click at [554, 341] on button "Save" at bounding box center [559, 339] width 36 height 22
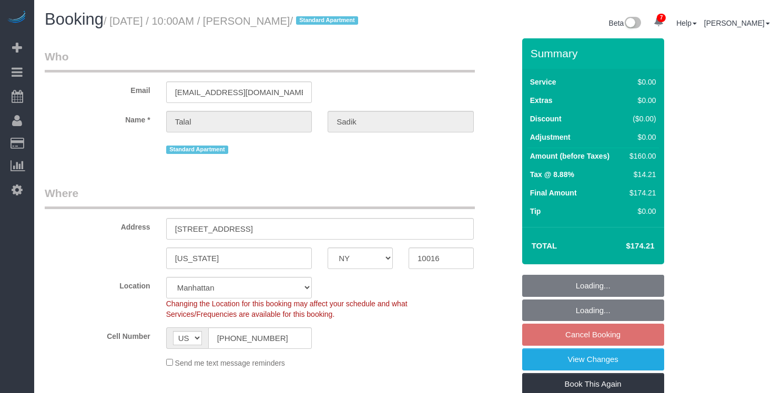
select select "NY"
select select "1"
select select "string:stripe-pm_1Rtthq4VGloSiKo79lTWasWT"
select select "spot1"
select select "number:58"
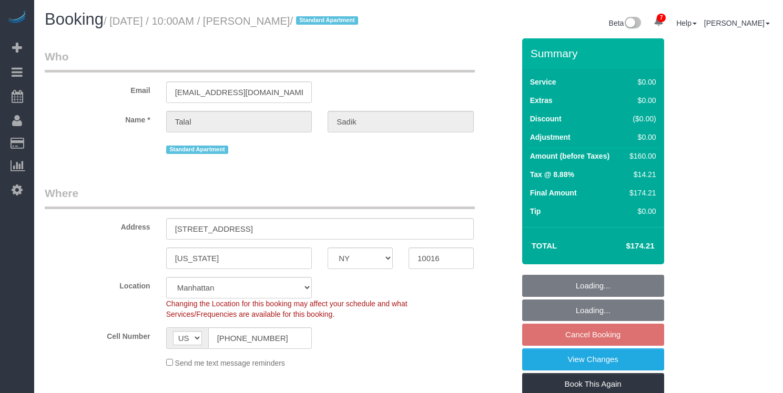
select select "number:72"
select select "number:15"
select select "number:5"
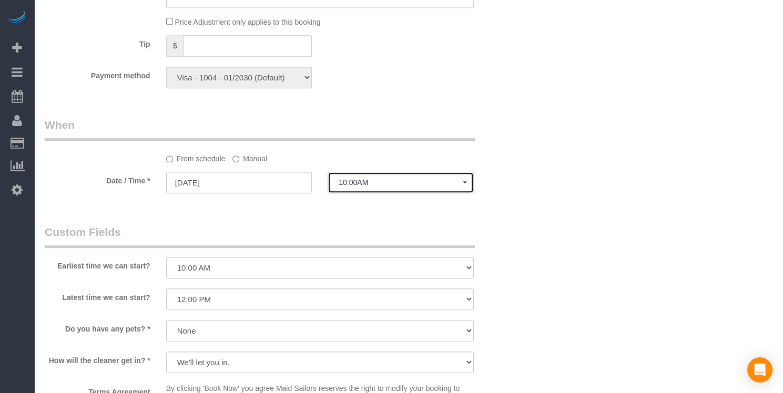
click at [355, 188] on button "10:00AM" at bounding box center [401, 183] width 146 height 22
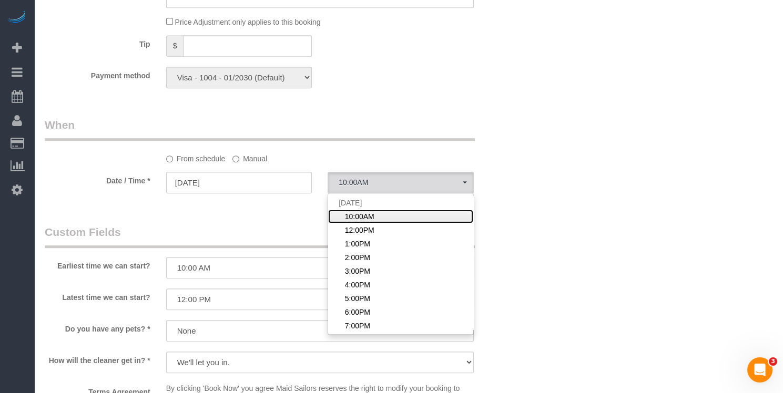
scroll to position [0, 0]
click at [243, 155] on label "Manual" at bounding box center [249, 157] width 35 height 14
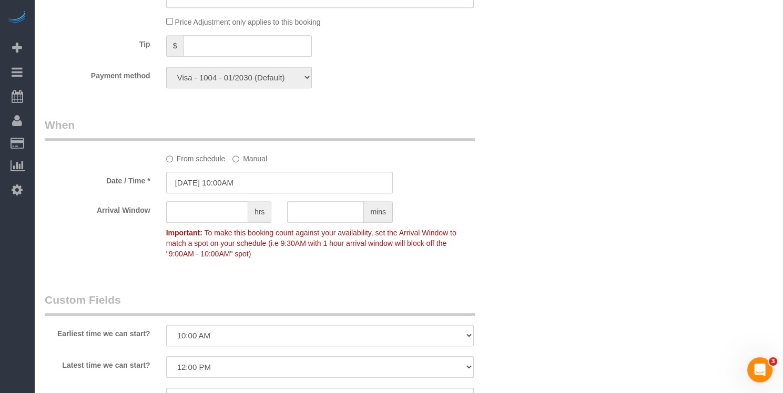
click at [239, 182] on input "08/15/2025 10:00AM" at bounding box center [279, 183] width 227 height 22
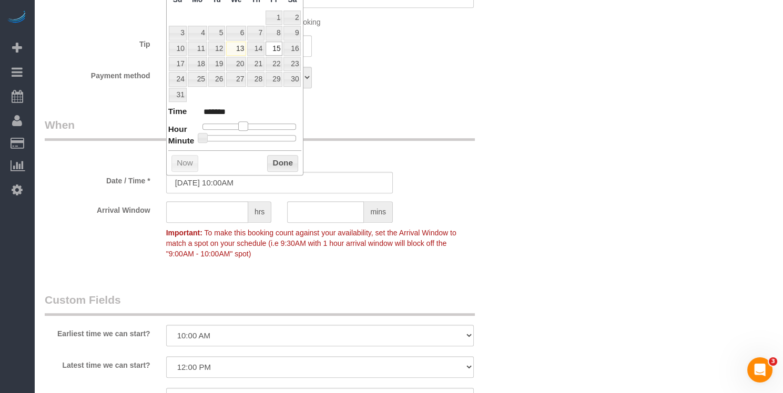
type input "08/15/2025 11:00AM"
type input "*******"
click at [251, 123] on span at bounding box center [246, 125] width 9 height 9
type input "08/15/2025 11:30AM"
type input "*******"
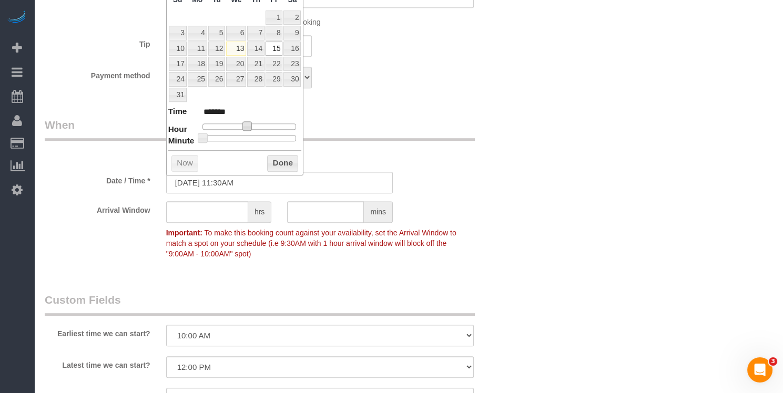
click at [253, 135] on div at bounding box center [249, 138] width 94 height 6
click at [292, 166] on button "Done" at bounding box center [282, 163] width 31 height 17
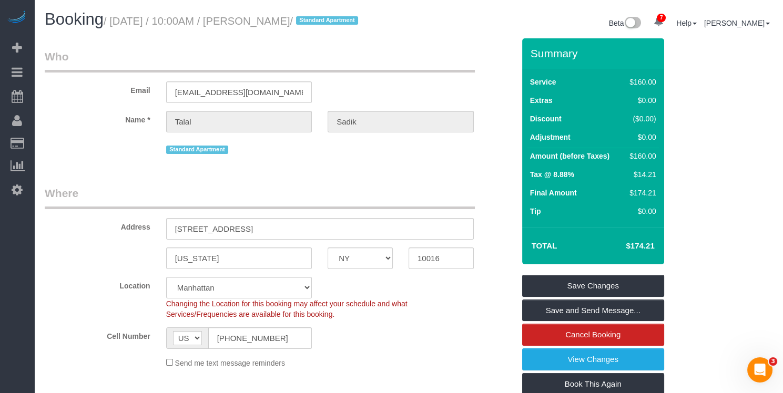
drag, startPoint x: 312, startPoint y: 18, endPoint x: 257, endPoint y: 21, distance: 54.7
click at [257, 21] on small "/ August 15, 2025 / 10:00AM / Talal Sadik / Standard Apartment" at bounding box center [233, 21] width 258 height 12
copy small "Talal Sadik /"
click at [572, 292] on link "Save Changes" at bounding box center [593, 286] width 142 height 22
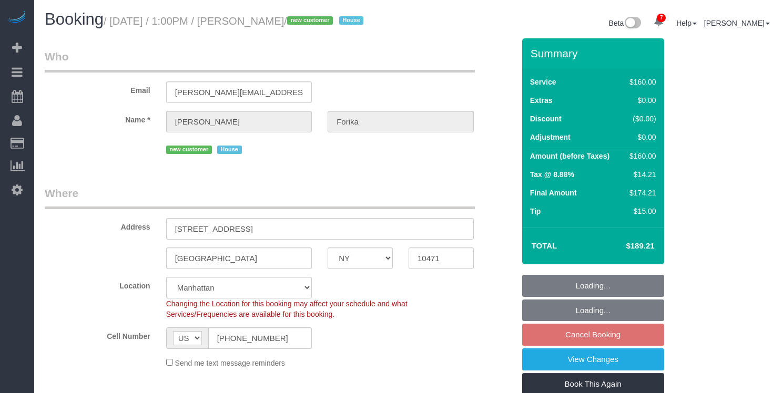
select select "NY"
select select "spot2"
select select "number:61"
select select "number:73"
select select "number:15"
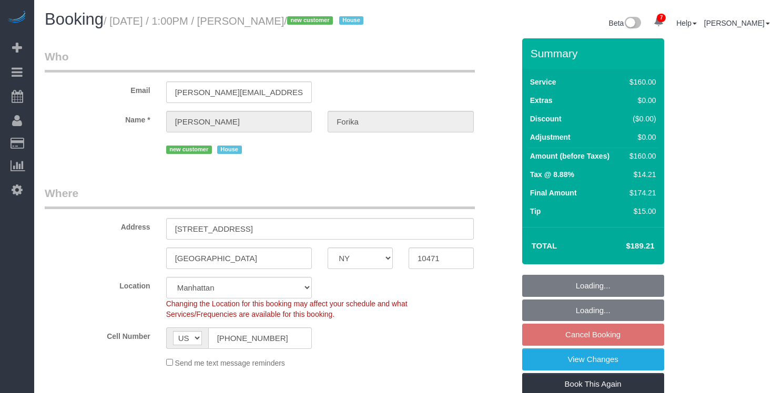
select select "number:5"
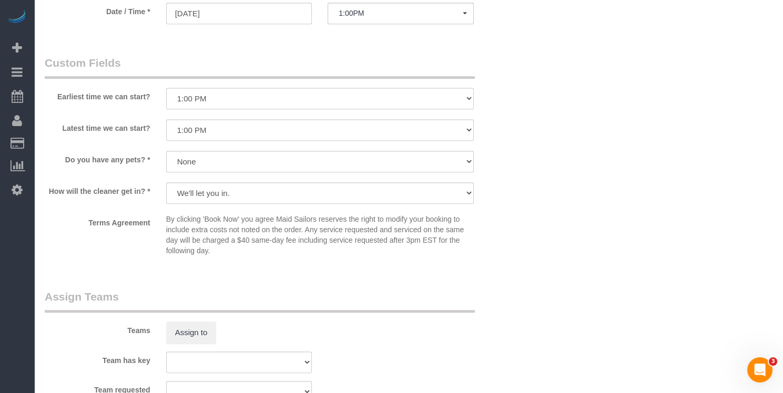
scroll to position [897, 0]
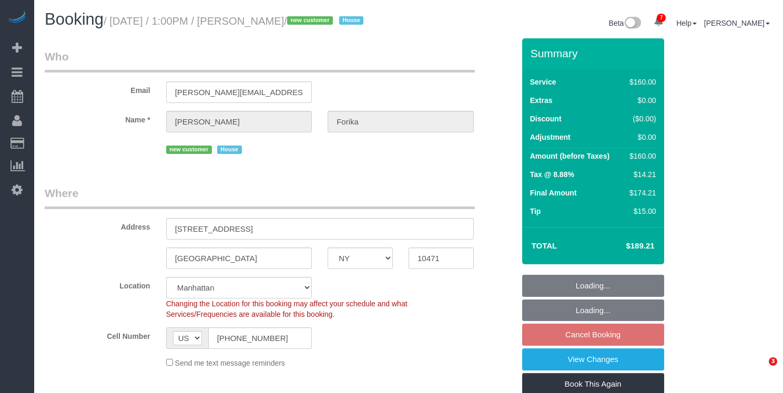
select select "NY"
select select "spot2"
select select "number:61"
select select "number:73"
select select "number:15"
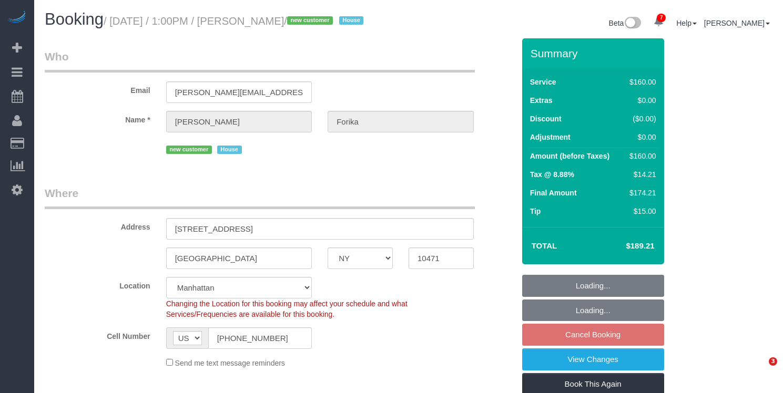
select select "number:5"
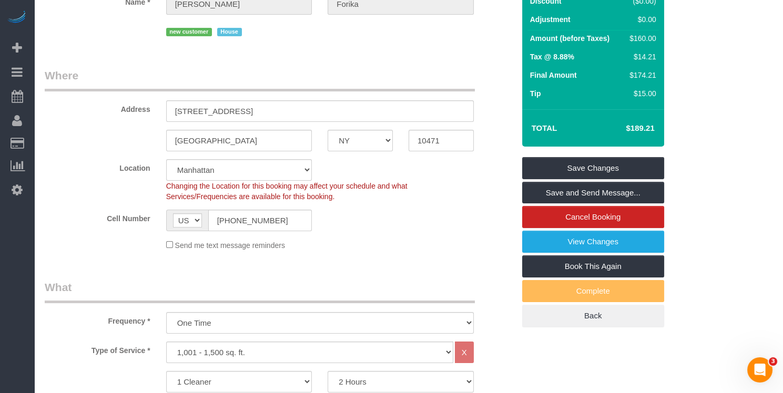
scroll to position [111, 0]
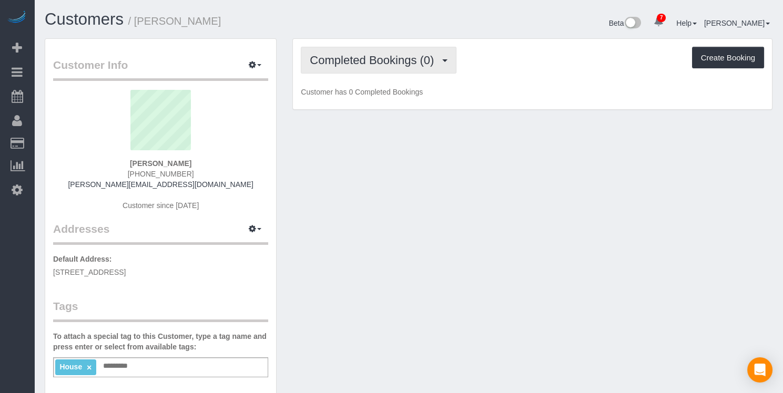
click at [330, 68] on button "Completed Bookings (0)" at bounding box center [379, 60] width 156 height 27
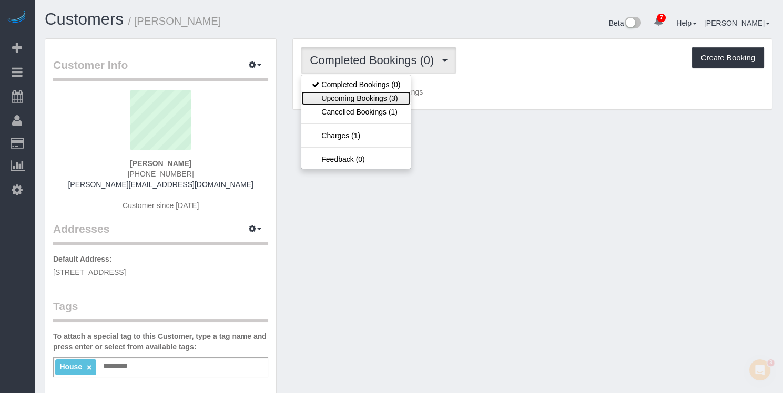
click at [331, 96] on link "Upcoming Bookings (3)" at bounding box center [355, 98] width 109 height 14
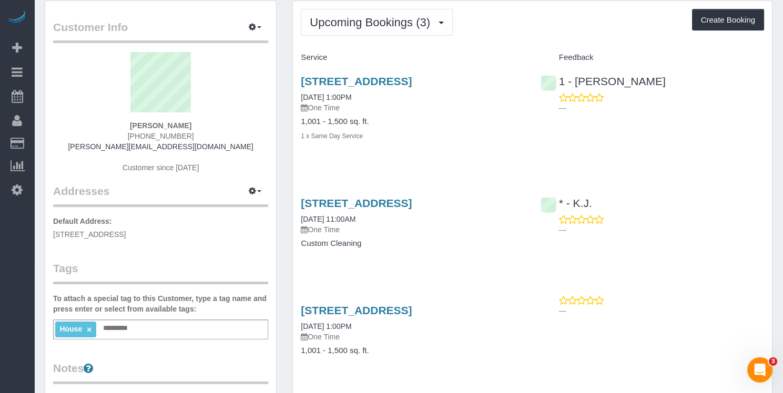
scroll to position [48, 0]
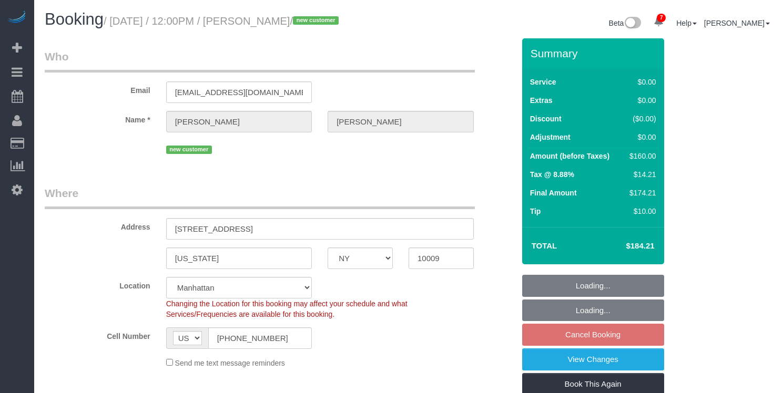
select select "NY"
select select "1"
select select "spot1"
select select "number:60"
select select "number:77"
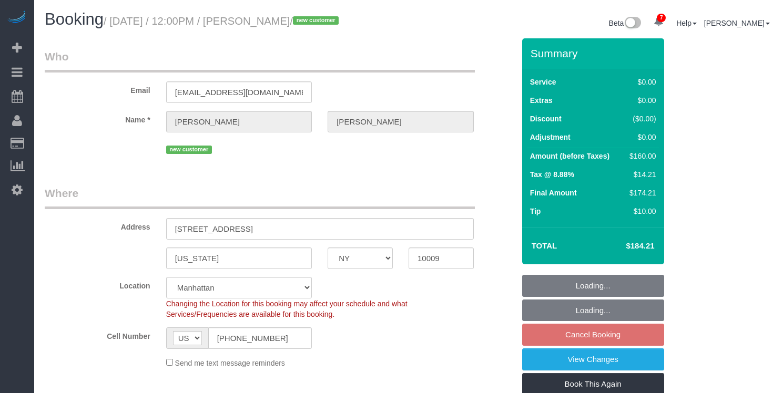
select select "number:15"
select select "number:7"
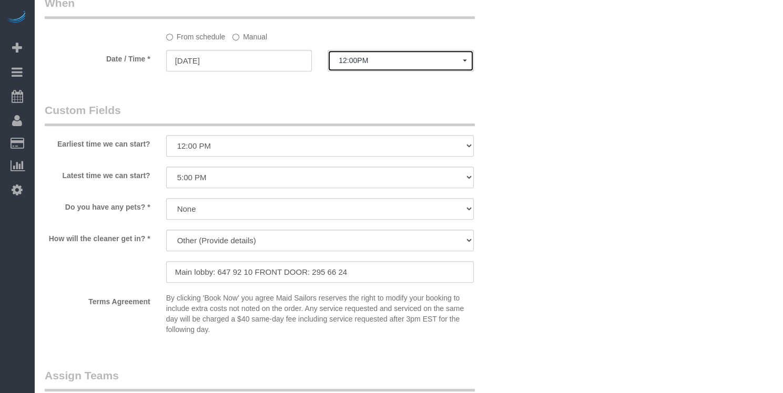
click at [355, 67] on button "12:00PM" at bounding box center [401, 61] width 146 height 22
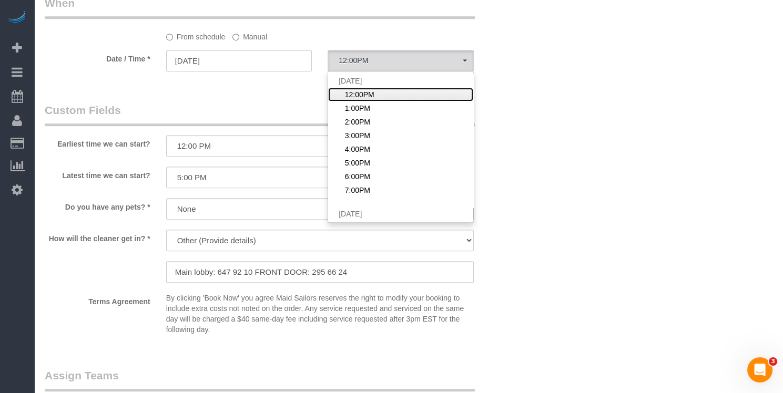
scroll to position [0, 0]
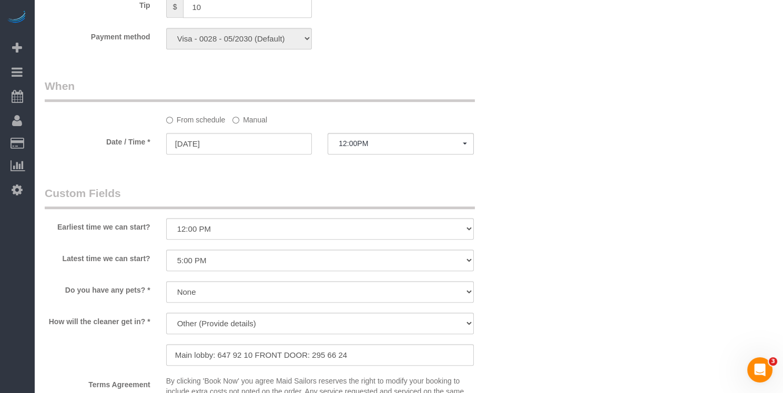
scroll to position [771, 0]
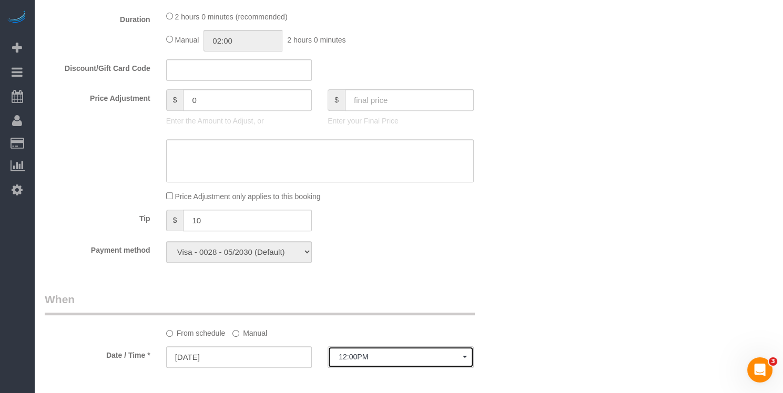
click at [361, 355] on span "12:00PM" at bounding box center [401, 357] width 124 height 8
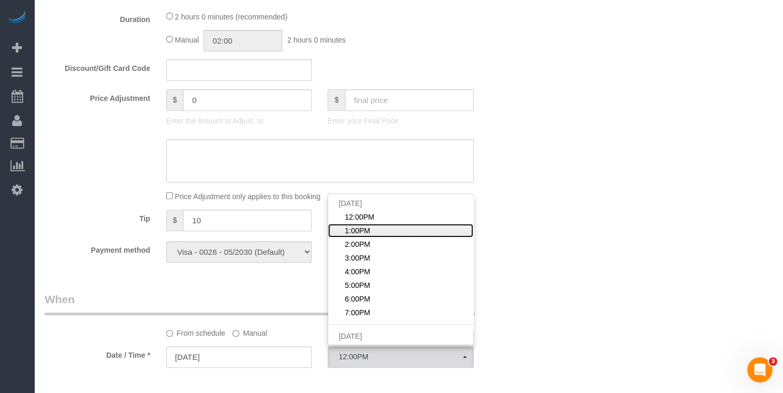
click at [375, 231] on link "1:00PM" at bounding box center [400, 231] width 145 height 14
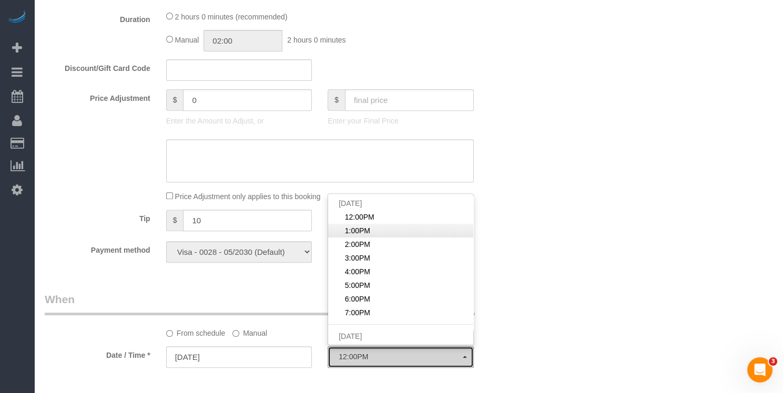
select select "spot2"
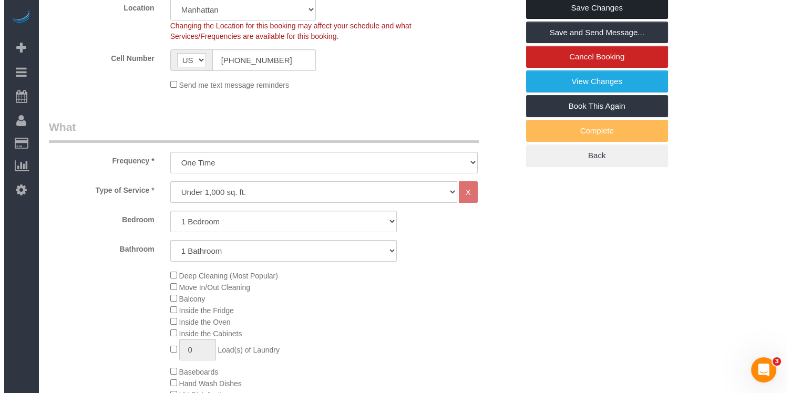
scroll to position [0, 0]
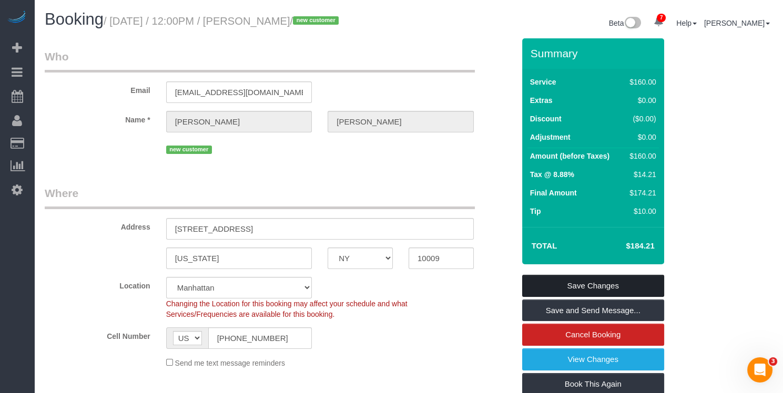
click at [564, 283] on link "Save Changes" at bounding box center [593, 286] width 142 height 22
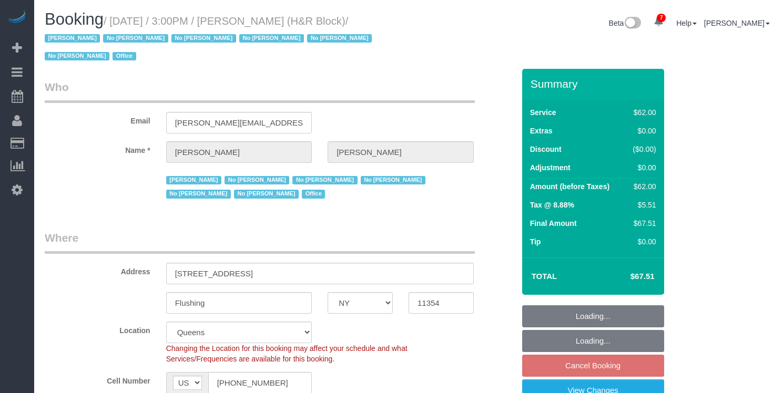
select select "NY"
select select "string:paypal"
select select "spot4"
select select "number:89"
select select "number:90"
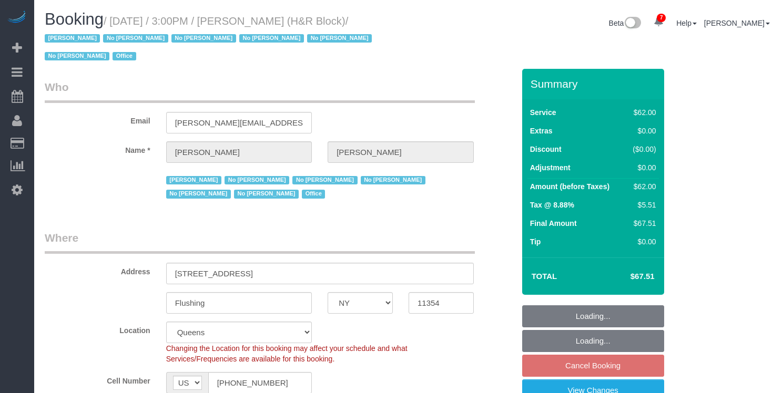
select select "number:15"
select select "number:5"
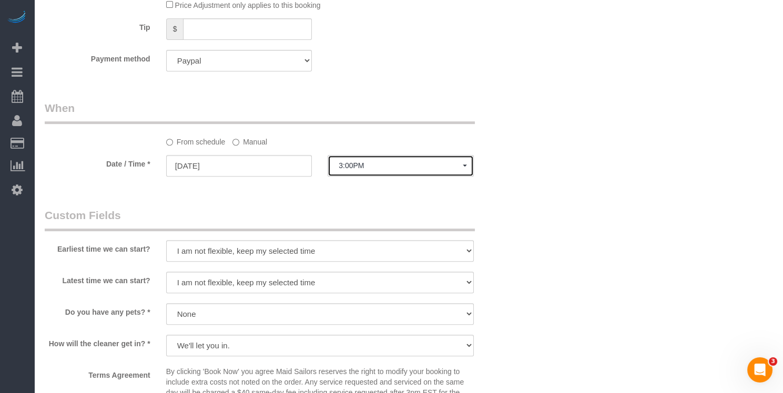
click at [355, 166] on span "3:00PM" at bounding box center [401, 165] width 124 height 8
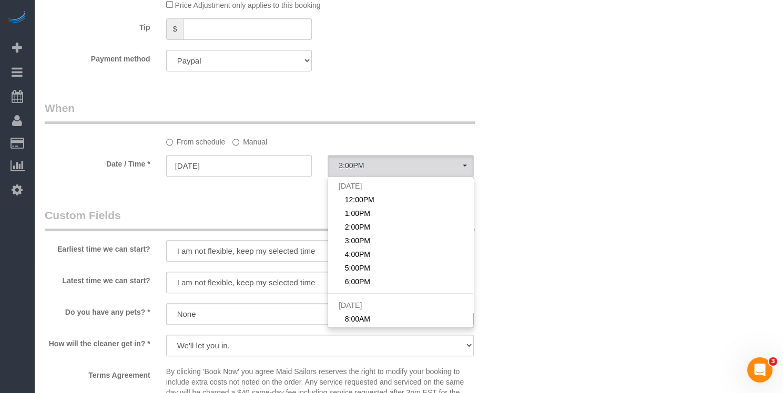
click at [259, 140] on label "Manual" at bounding box center [249, 140] width 35 height 14
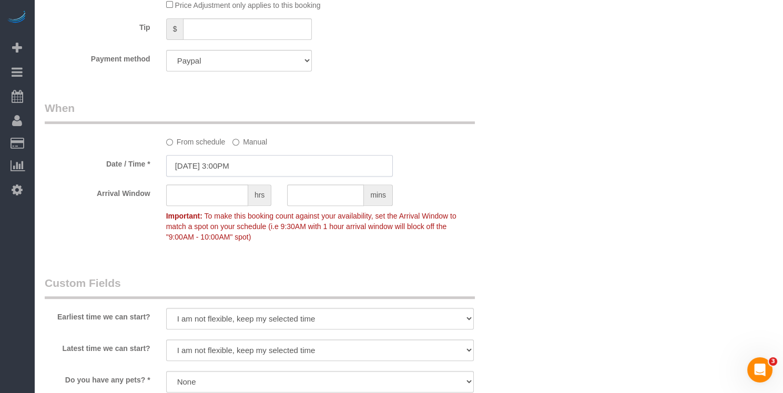
click at [246, 169] on input "08/15/2025 3:00PM" at bounding box center [279, 166] width 227 height 22
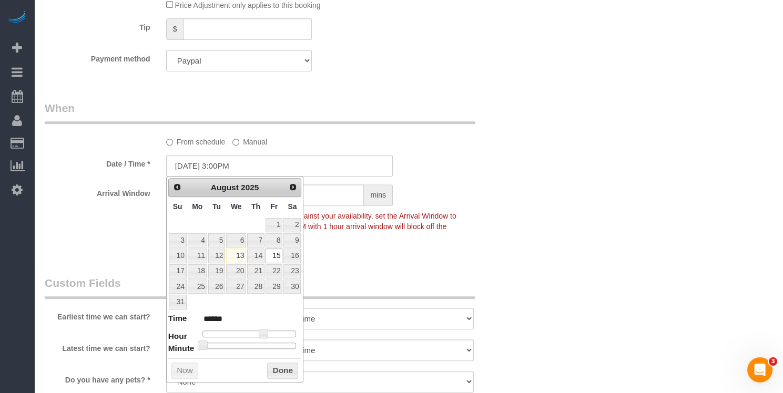
type input "08/15/2025 3:30PM"
type input "******"
click at [253, 344] on div at bounding box center [249, 346] width 94 height 6
click at [270, 363] on button "Done" at bounding box center [282, 371] width 31 height 17
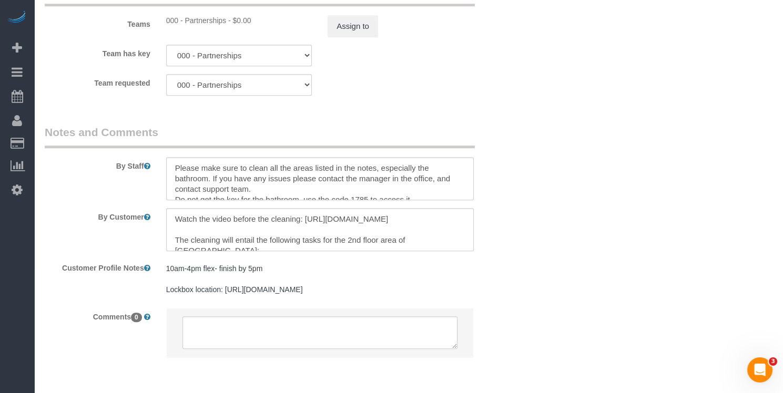
scroll to position [1128, 0]
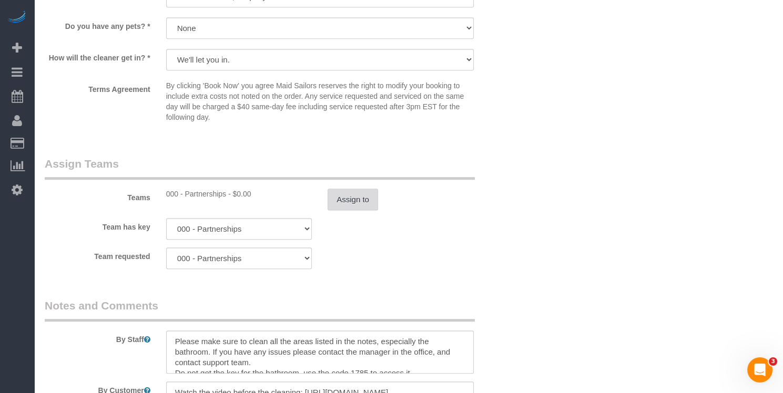
click at [355, 204] on button "Assign to" at bounding box center [353, 200] width 50 height 22
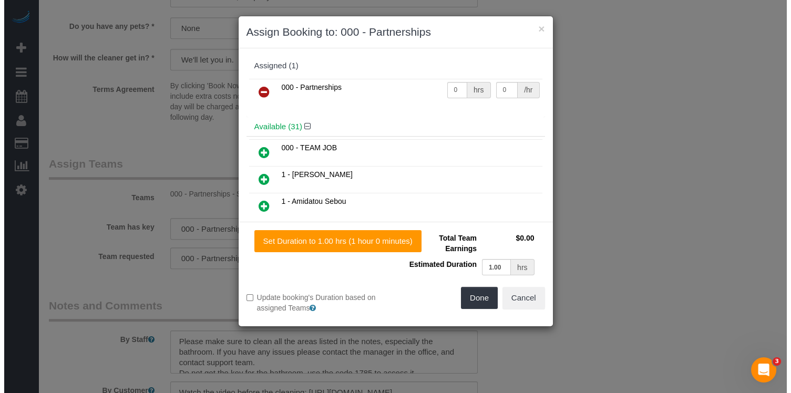
scroll to position [1110, 0]
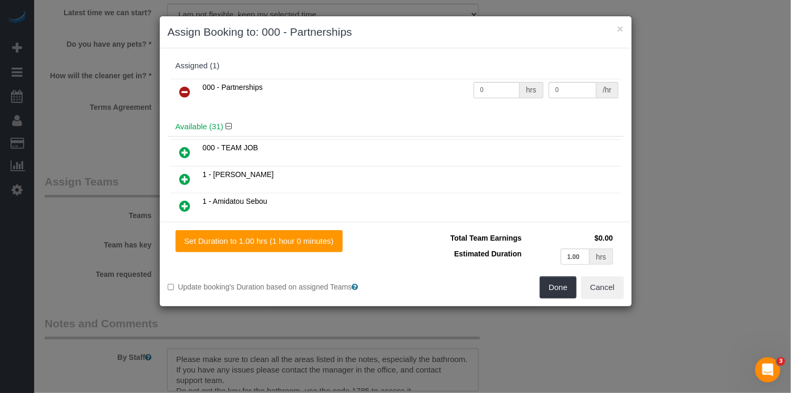
click at [183, 99] on link at bounding box center [185, 92] width 25 height 21
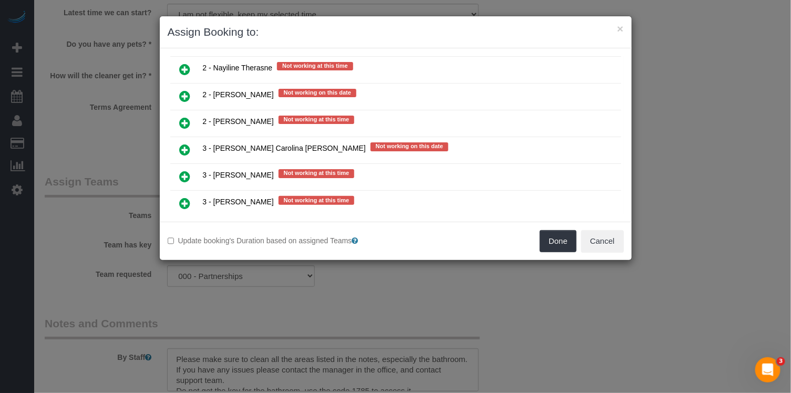
scroll to position [1738, 0]
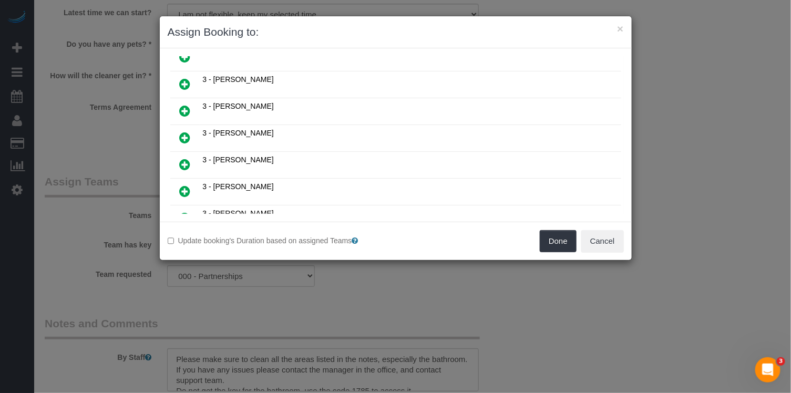
click at [174, 101] on link at bounding box center [185, 111] width 25 height 21
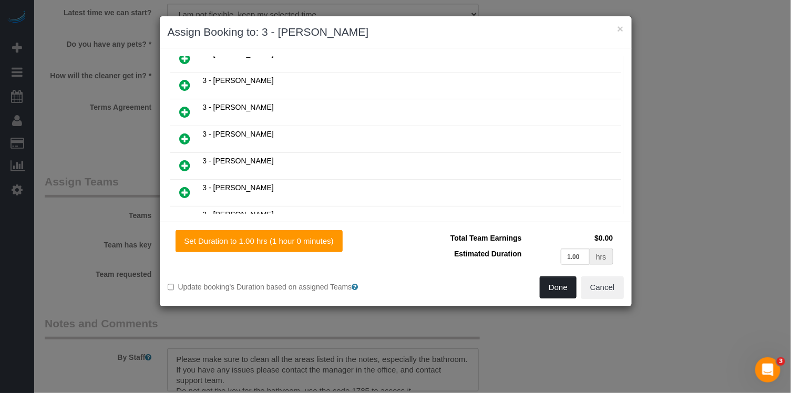
click at [562, 290] on button "Done" at bounding box center [558, 288] width 37 height 22
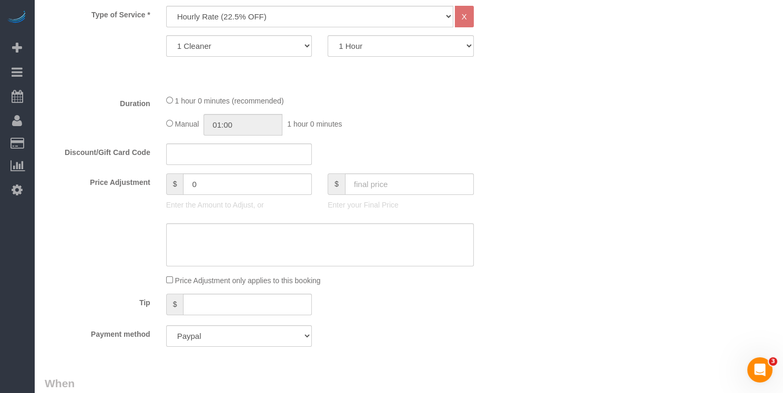
scroll to position [0, 0]
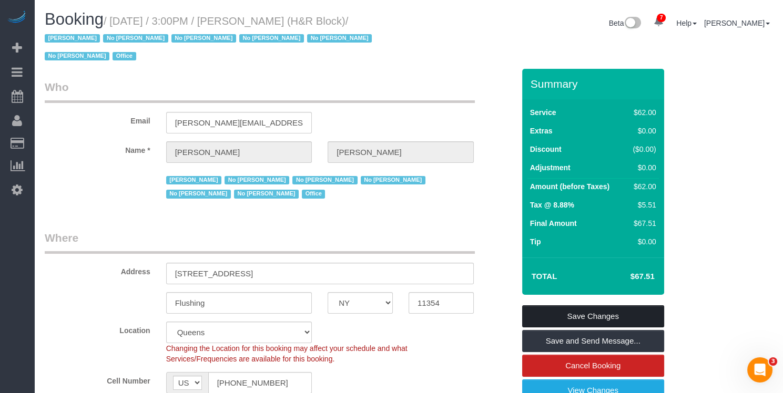
click at [604, 306] on link "Save Changes" at bounding box center [593, 317] width 142 height 22
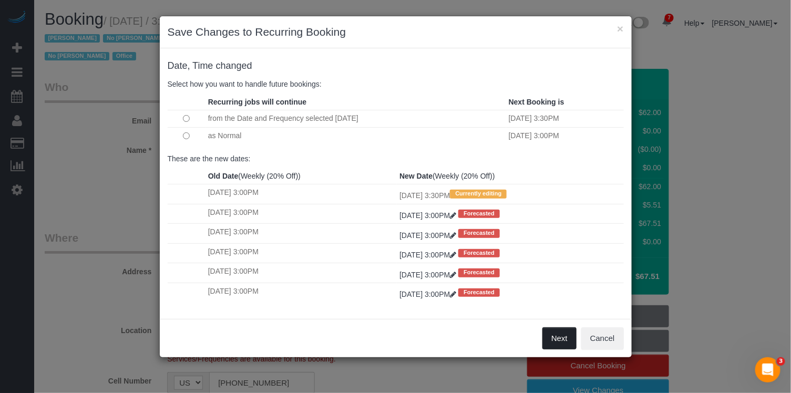
click at [572, 328] on button "Next" at bounding box center [560, 339] width 34 height 22
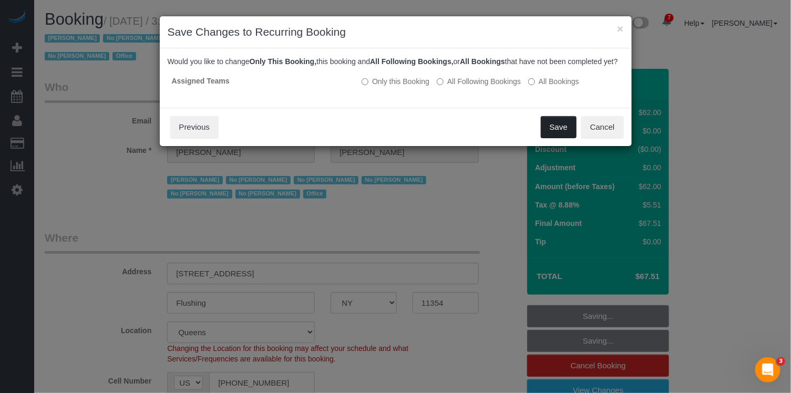
click at [568, 138] on button "Save" at bounding box center [559, 127] width 36 height 22
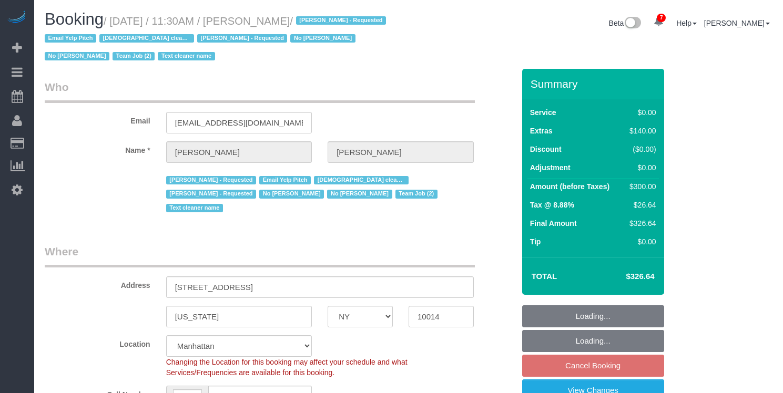
select select "NY"
select select "1"
select select "string:stripe-pm_1Rt7zH4VGloSiKo7xEjBDEXb"
select select "number:57"
select select "number:72"
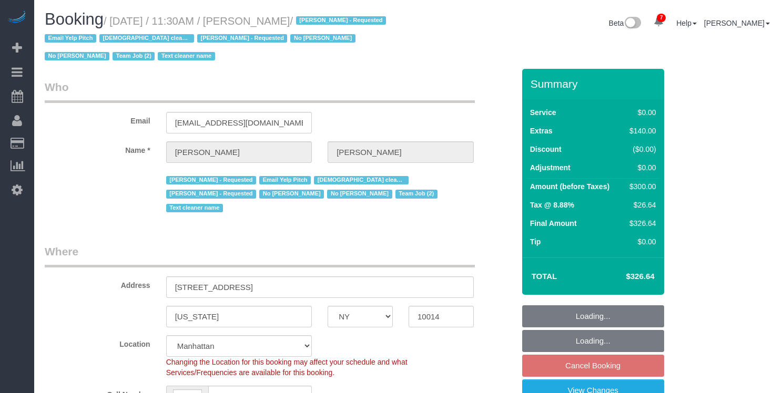
select select "number:15"
select select "number:5"
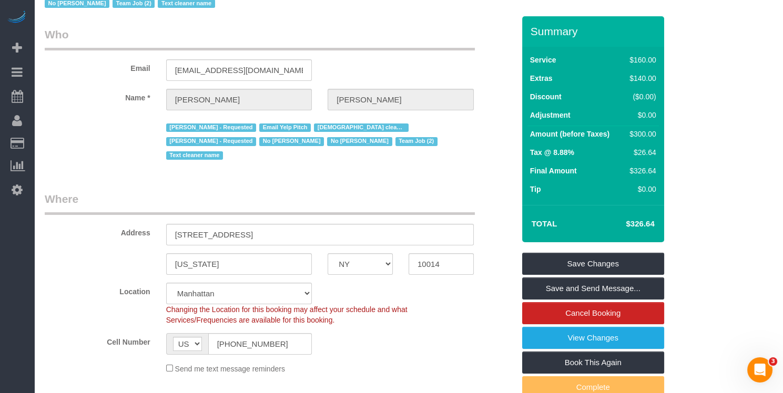
scroll to position [46, 0]
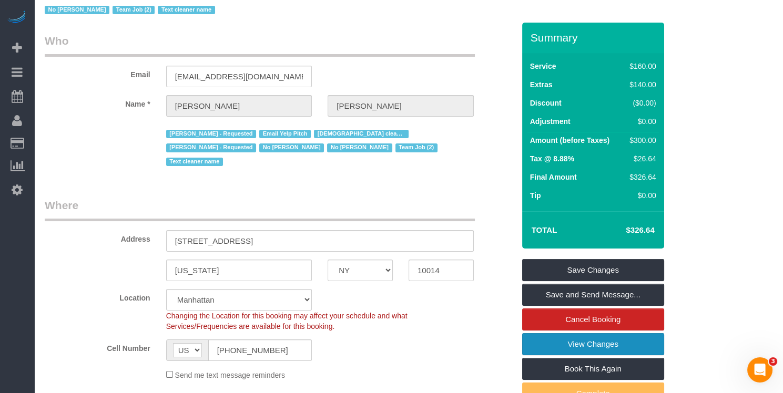
click at [591, 340] on link "View Changes" at bounding box center [593, 344] width 142 height 22
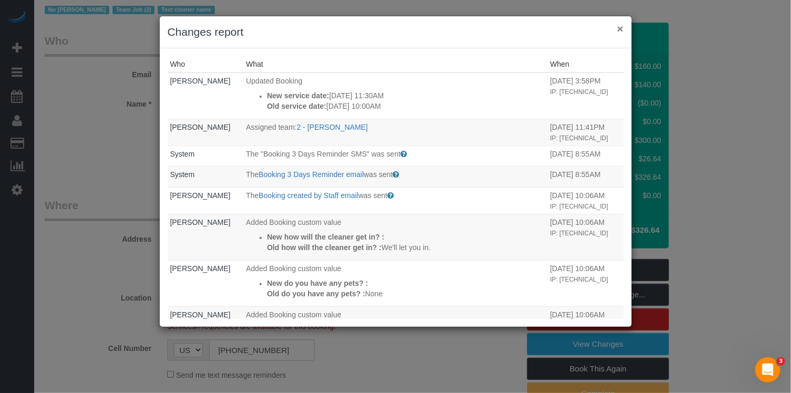
drag, startPoint x: 619, startPoint y: 29, endPoint x: 602, endPoint y: 23, distance: 18.7
click at [619, 29] on button "×" at bounding box center [620, 28] width 6 height 11
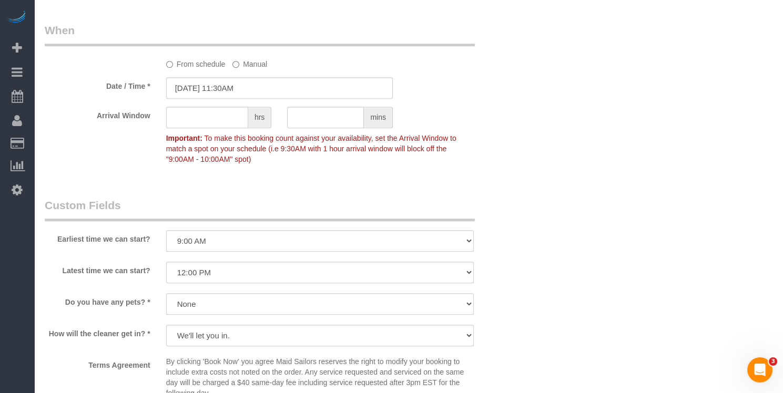
scroll to position [1157, 0]
